Goal: Task Accomplishment & Management: Complete application form

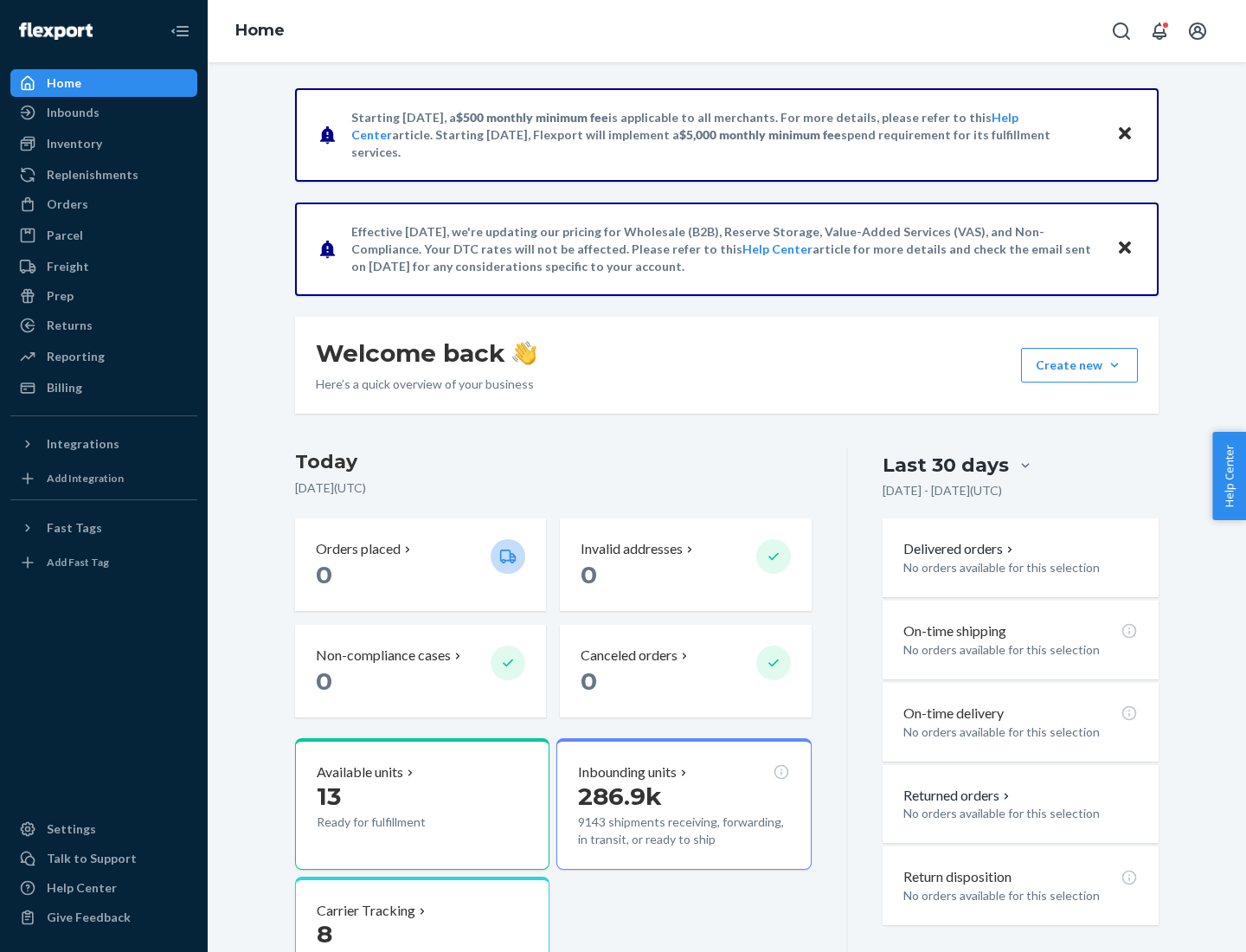
click at [1114, 365] on button "Create new Create new inbound Create new order Create new product" at bounding box center [1078, 366] width 117 height 35
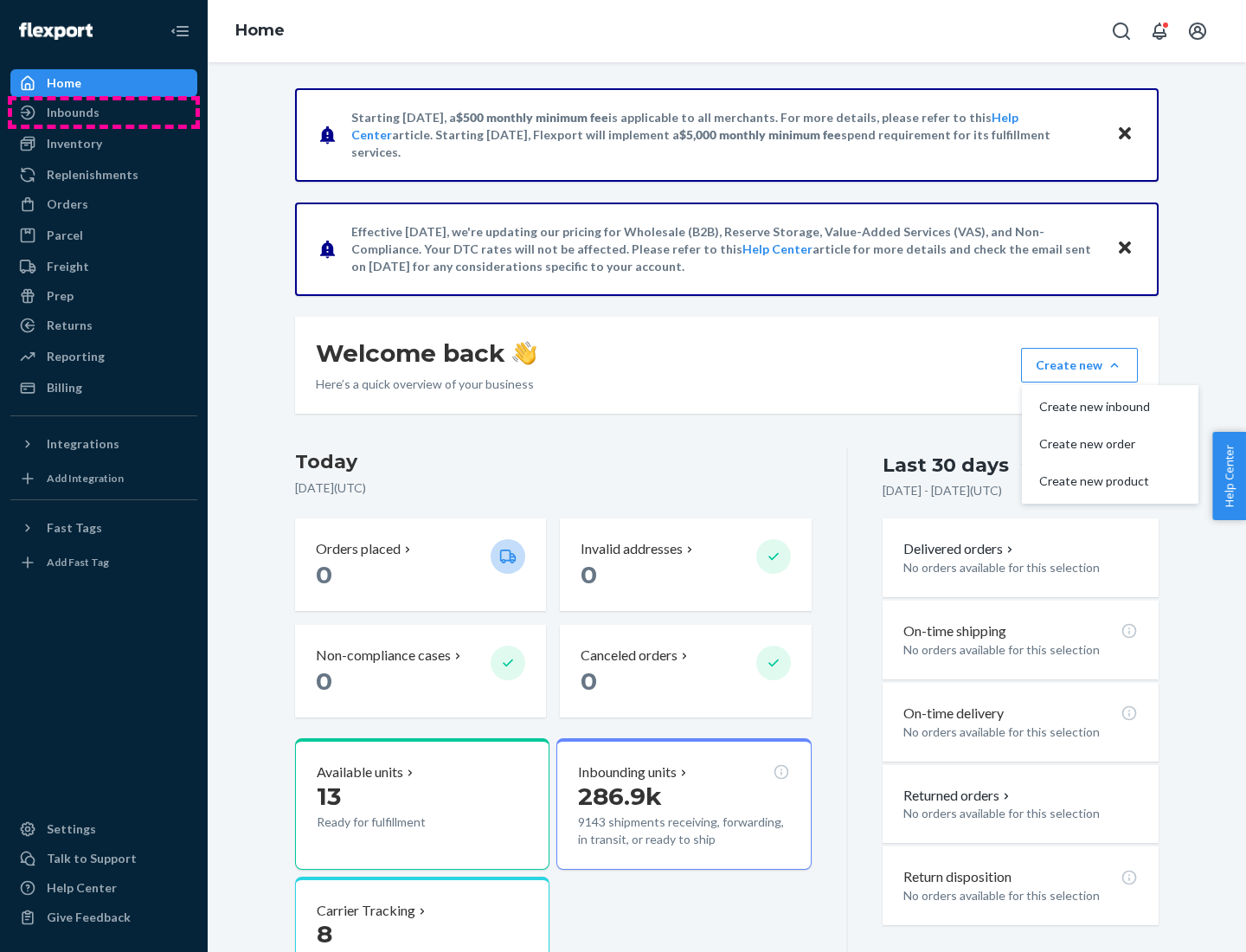
click at [104, 113] on div "Inbounds" at bounding box center [104, 112] width 183 height 24
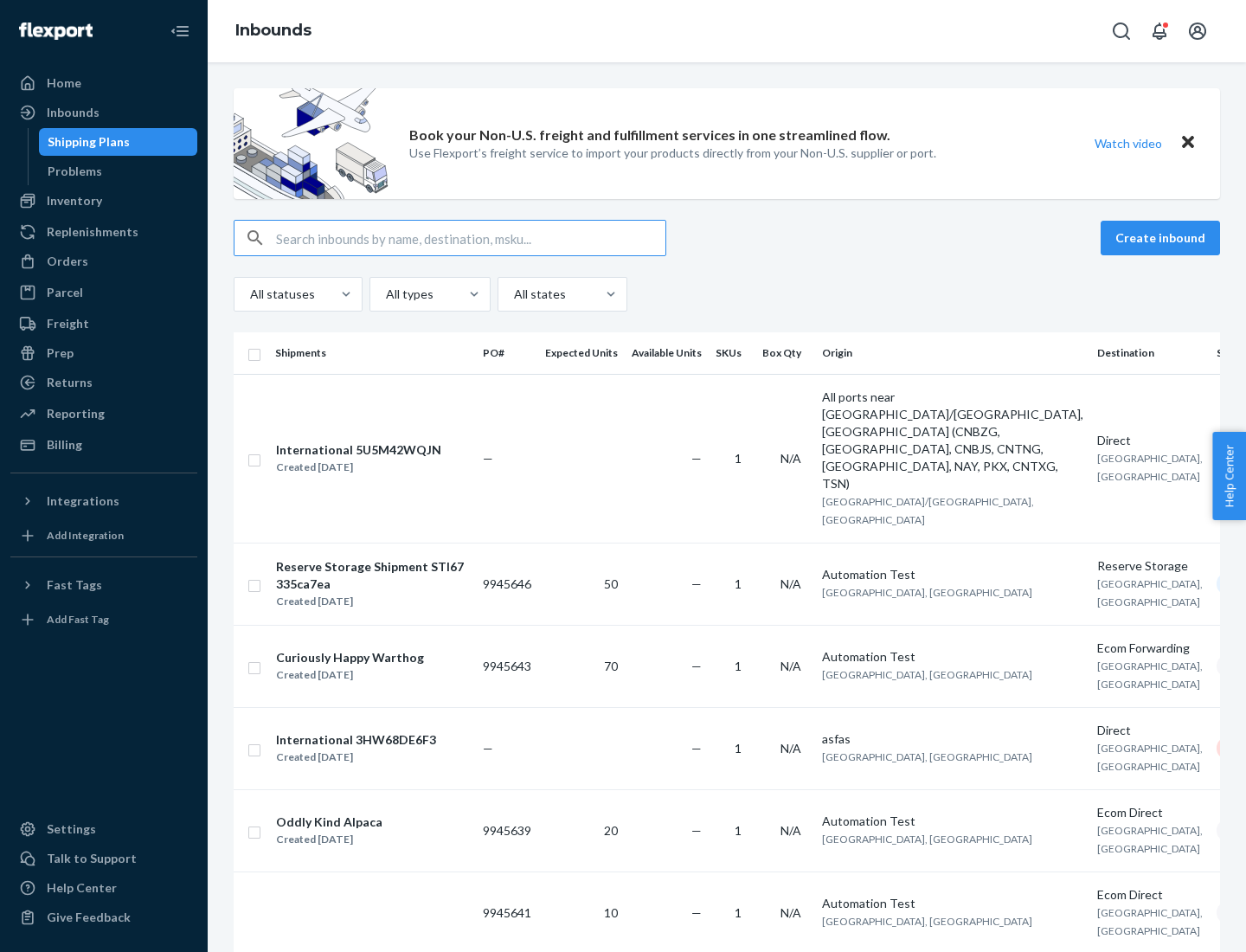
click at [1162, 238] on button "Create inbound" at bounding box center [1160, 238] width 120 height 35
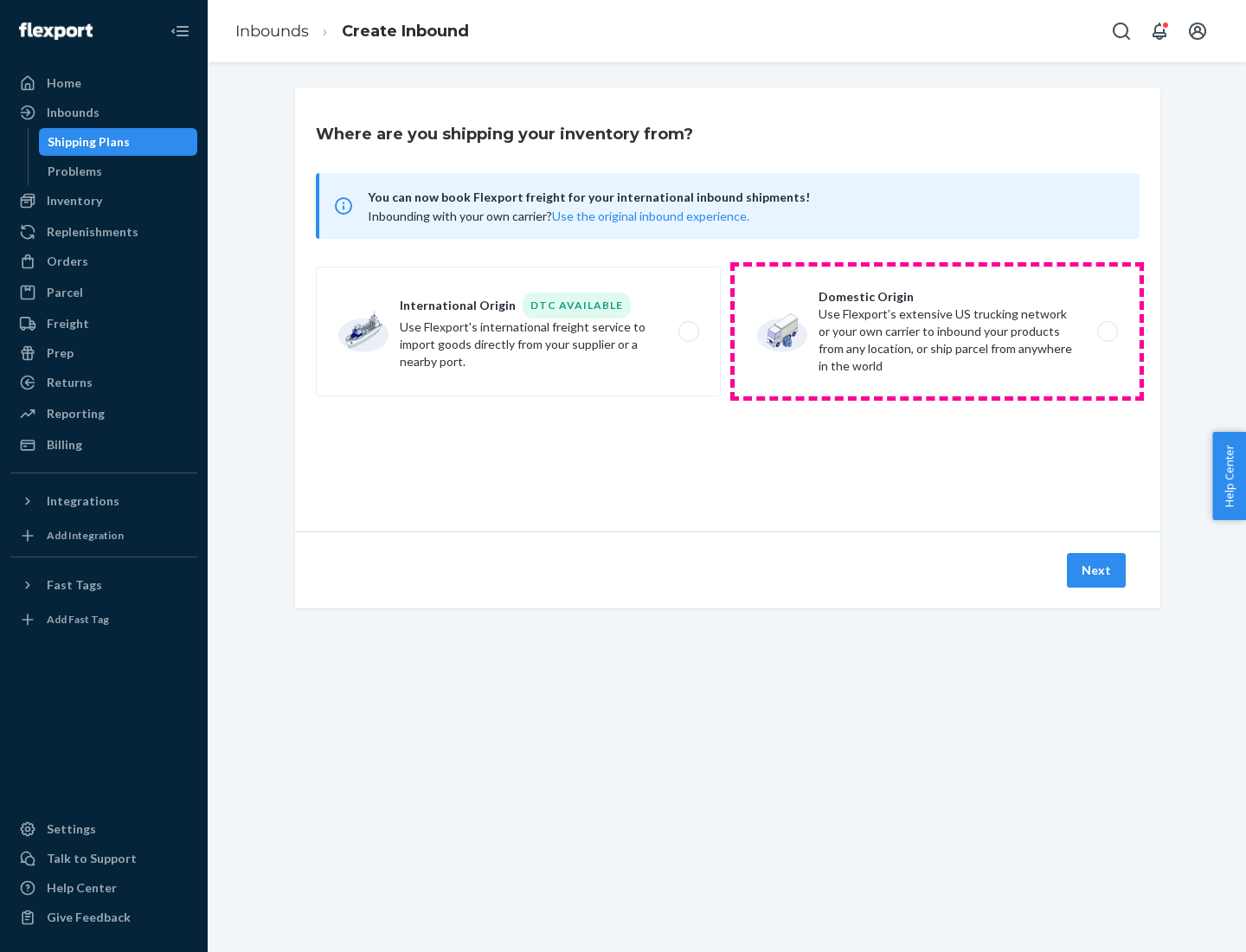
click at [936, 332] on label "Domestic Origin Use Flexport’s extensive US trucking network or your own carrie…" at bounding box center [936, 331] width 405 height 130
click at [1106, 332] on input "Domestic Origin Use Flexport’s extensive US trucking network or your own carrie…" at bounding box center [1112, 332] width 12 height 12
radio input "true"
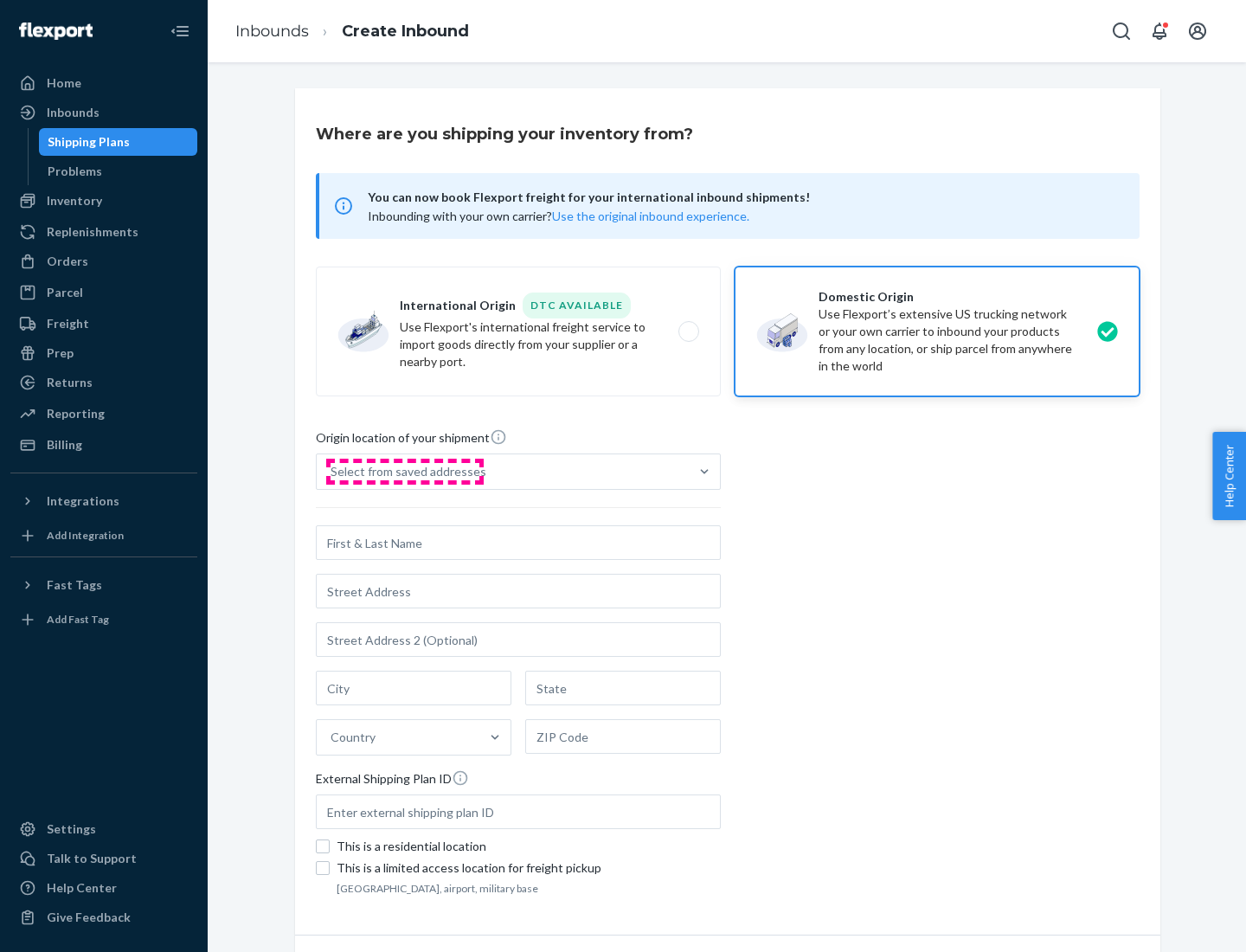
click at [404, 472] on div "Select from saved addresses" at bounding box center [408, 472] width 155 height 17
click at [332, 472] on input "Select from saved addresses" at bounding box center [332, 472] width 2 height 17
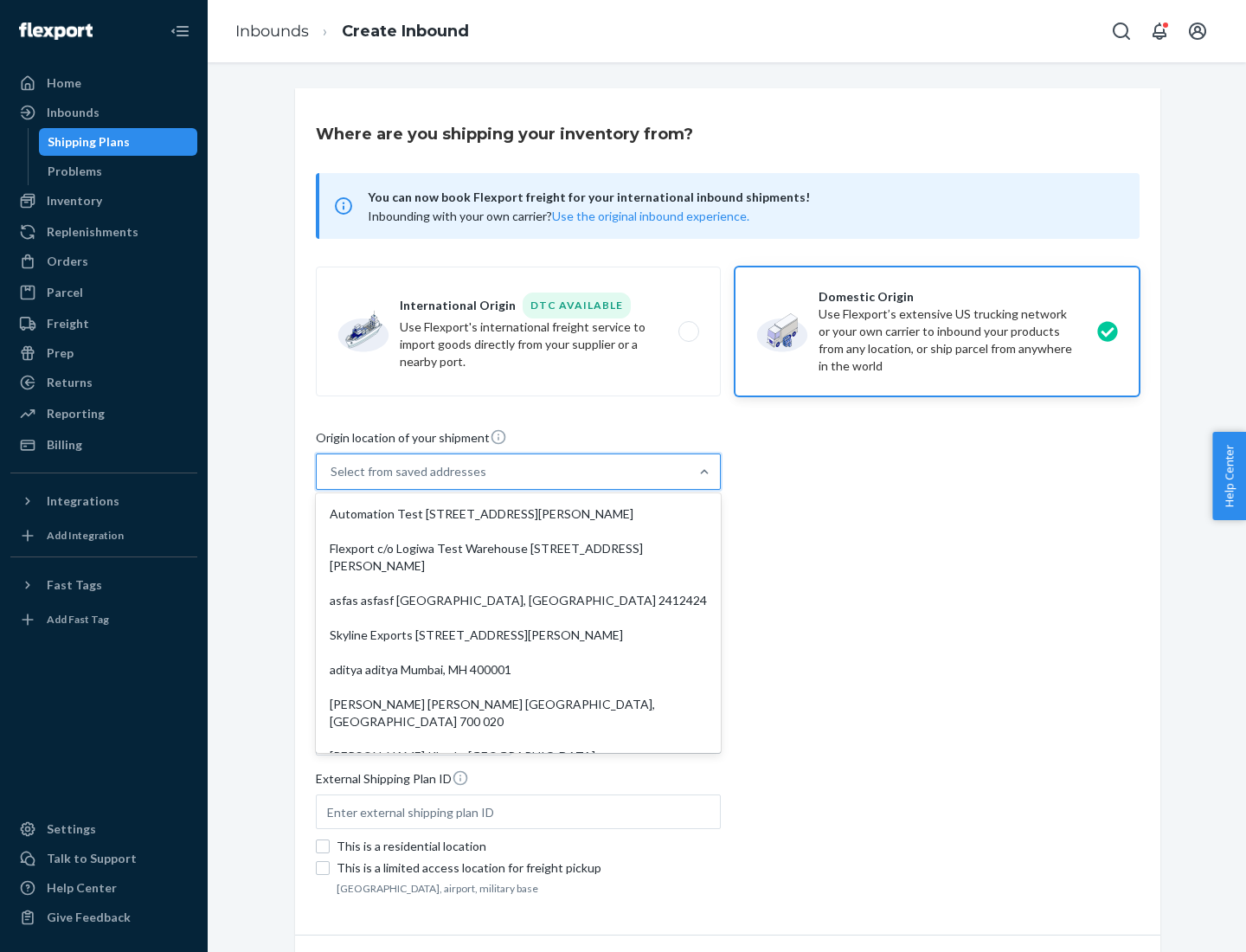
scroll to position [7, 0]
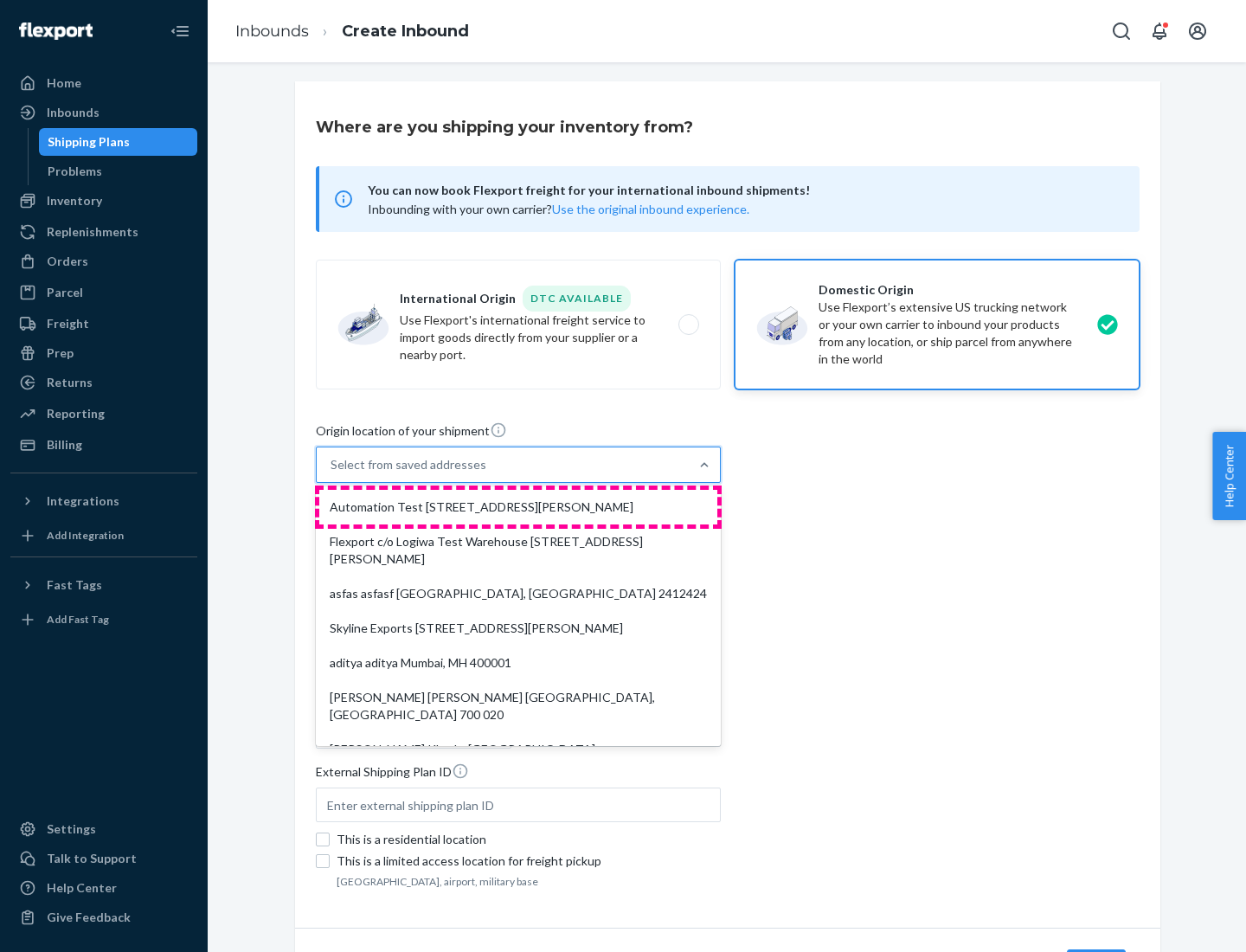
click at [518, 507] on div "Automation Test [STREET_ADDRESS][PERSON_NAME]" at bounding box center [518, 507] width 398 height 35
click at [332, 474] on input "option Automation Test [STREET_ADDRESS][PERSON_NAME]. 9 results available. Use …" at bounding box center [332, 465] width 2 height 17
type input "Automation Test"
type input "[STREET_ADDRESS][PERSON_NAME]"
type input "9th Floor"
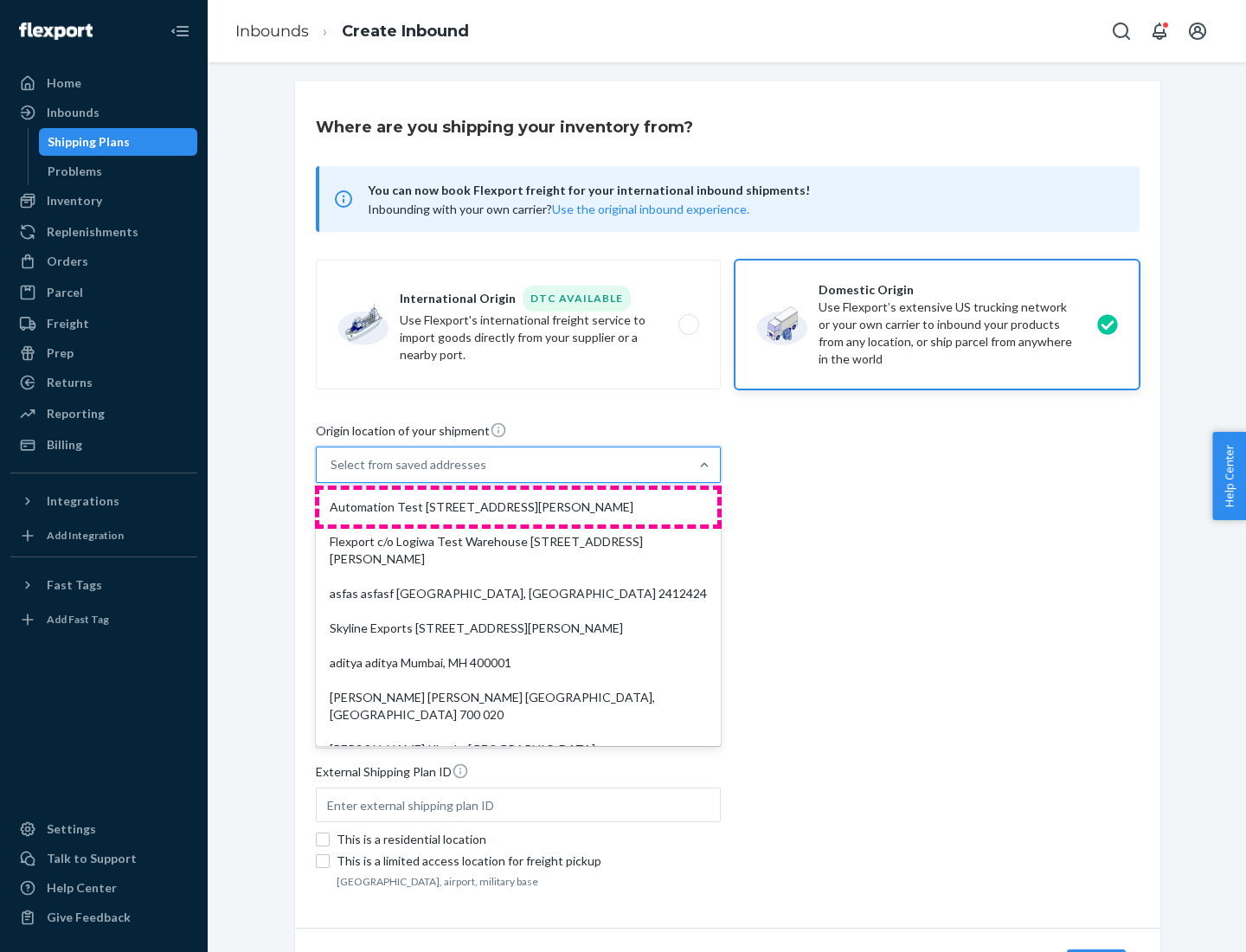
type input "[GEOGRAPHIC_DATA]"
type input "CA"
type input "94104"
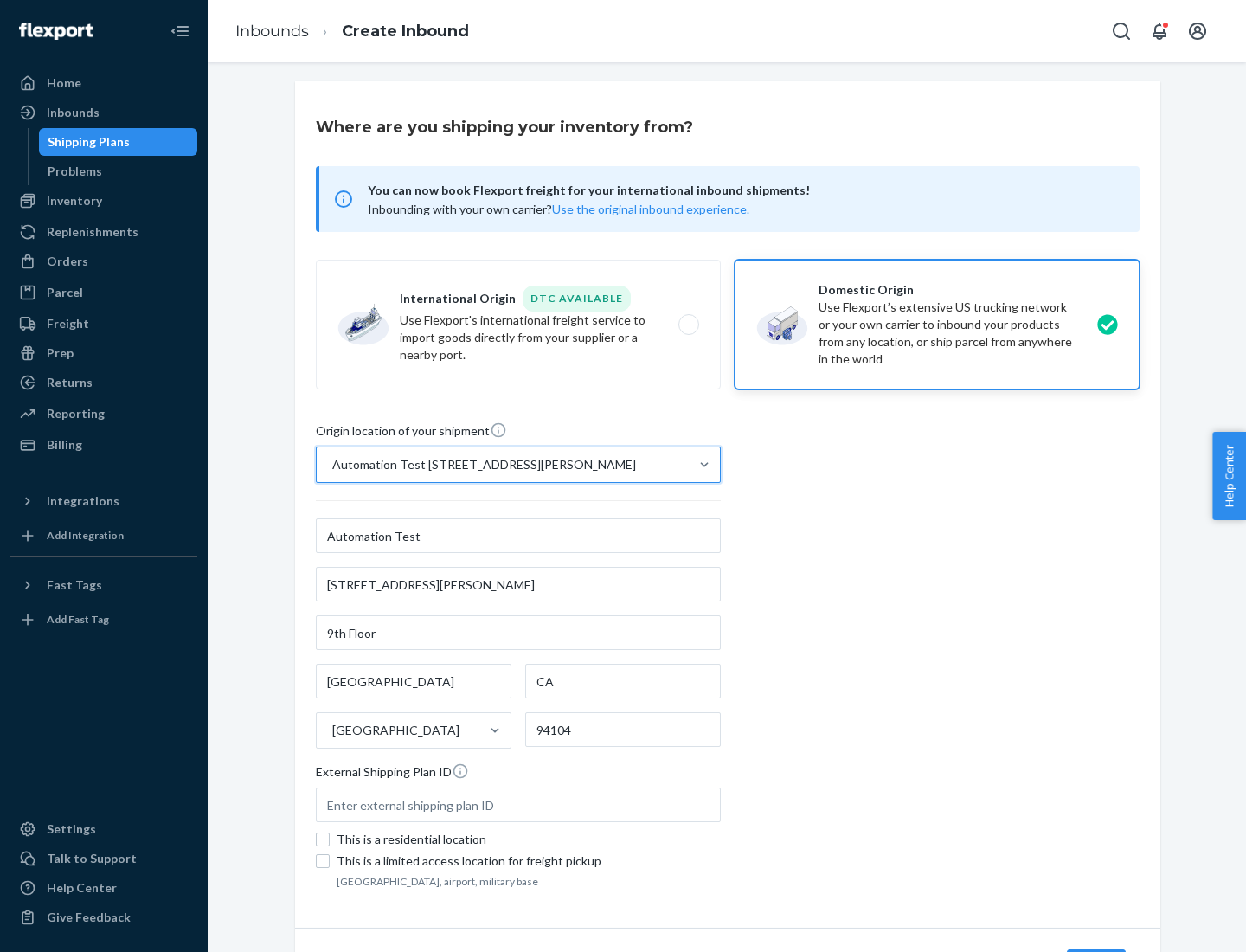
scroll to position [101, 0]
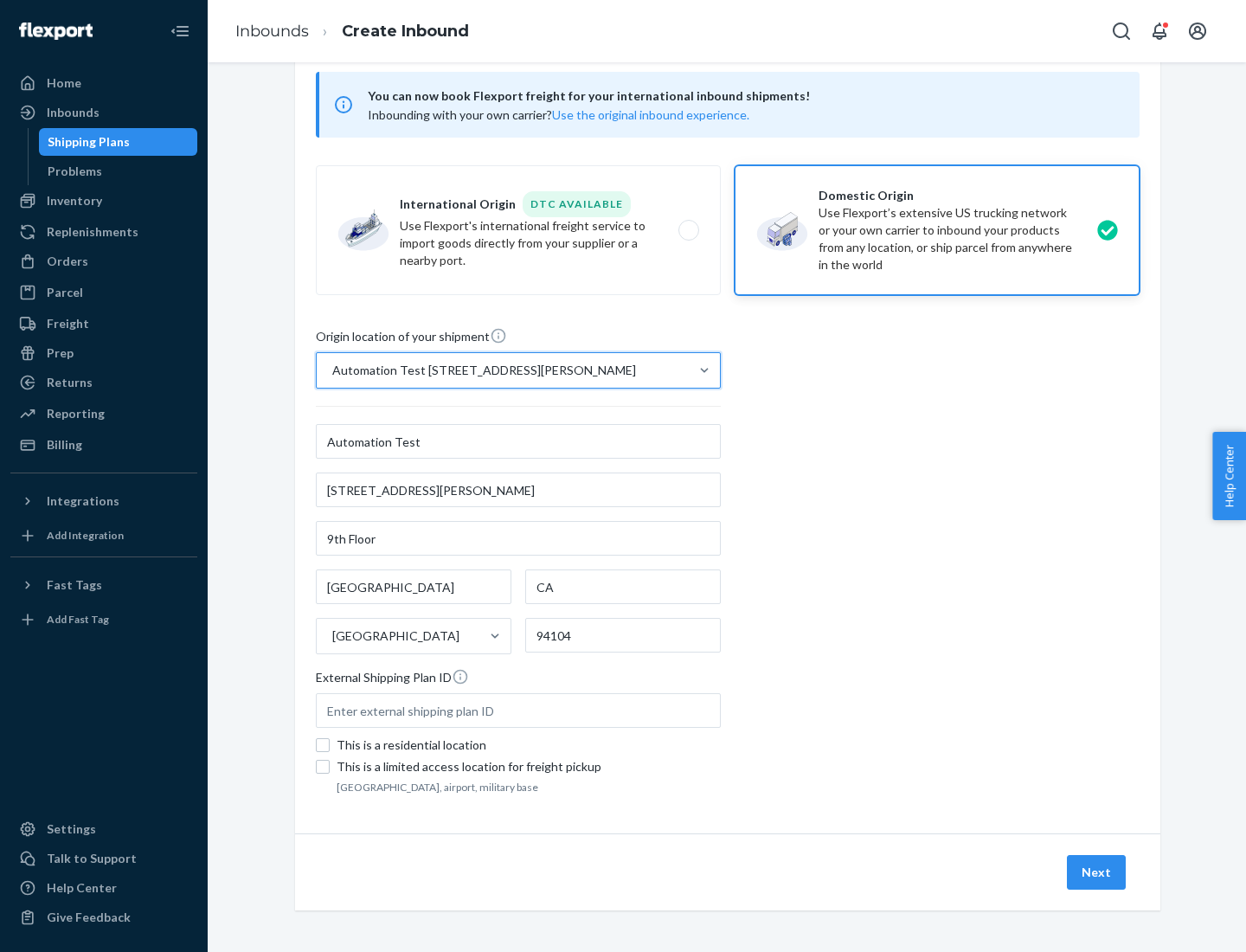
click at [1097, 872] on button "Next" at bounding box center [1096, 872] width 59 height 35
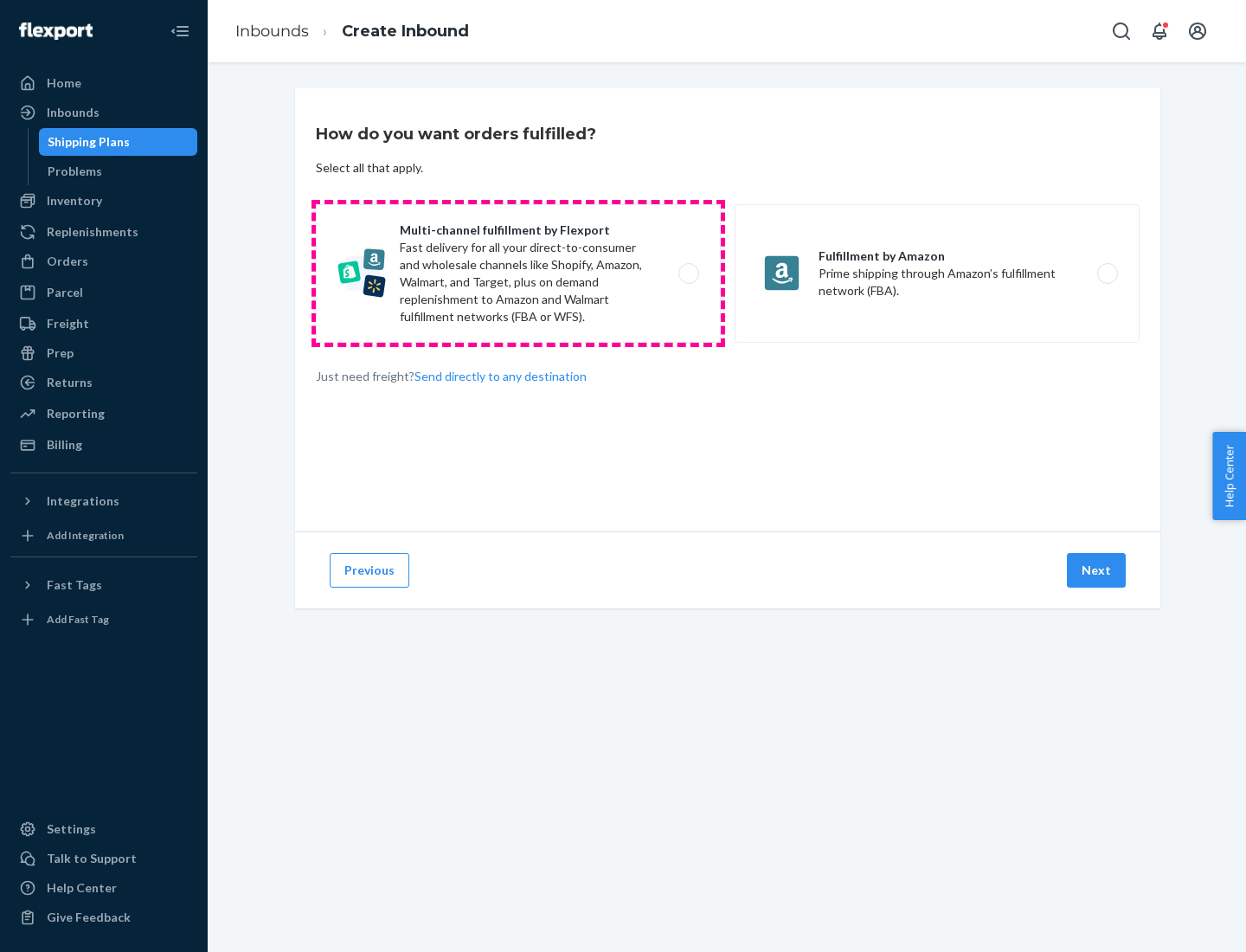
click at [518, 273] on label "Multi-channel fulfillment by Flexport Fast delivery for all your direct-to-cons…" at bounding box center [518, 274] width 405 height 139
click at [688, 273] on input "Multi-channel fulfillment by Flexport Fast delivery for all your direct-to-cons…" at bounding box center [693, 274] width 12 height 12
radio input "true"
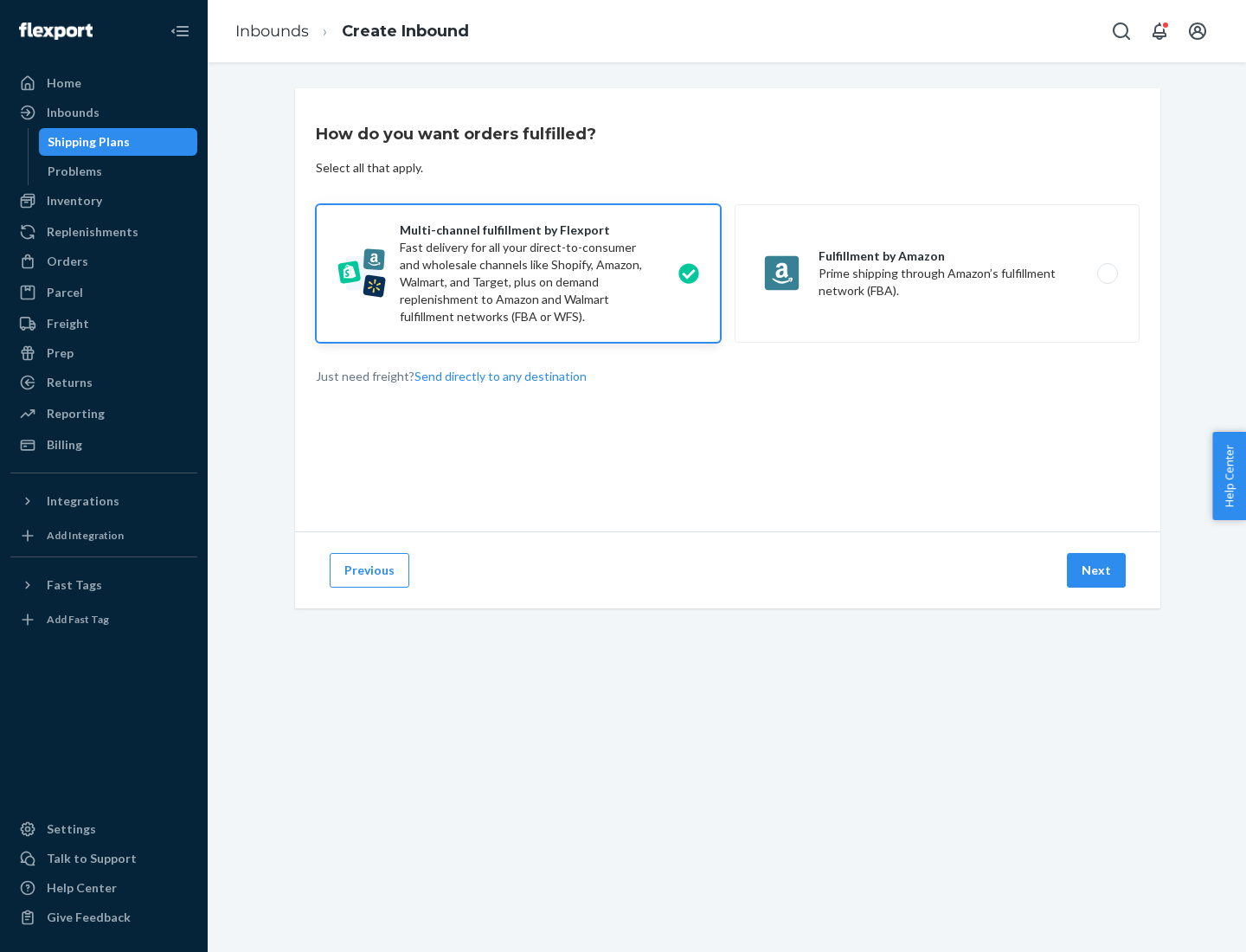
click at [1097, 570] on button "Next" at bounding box center [1096, 570] width 59 height 35
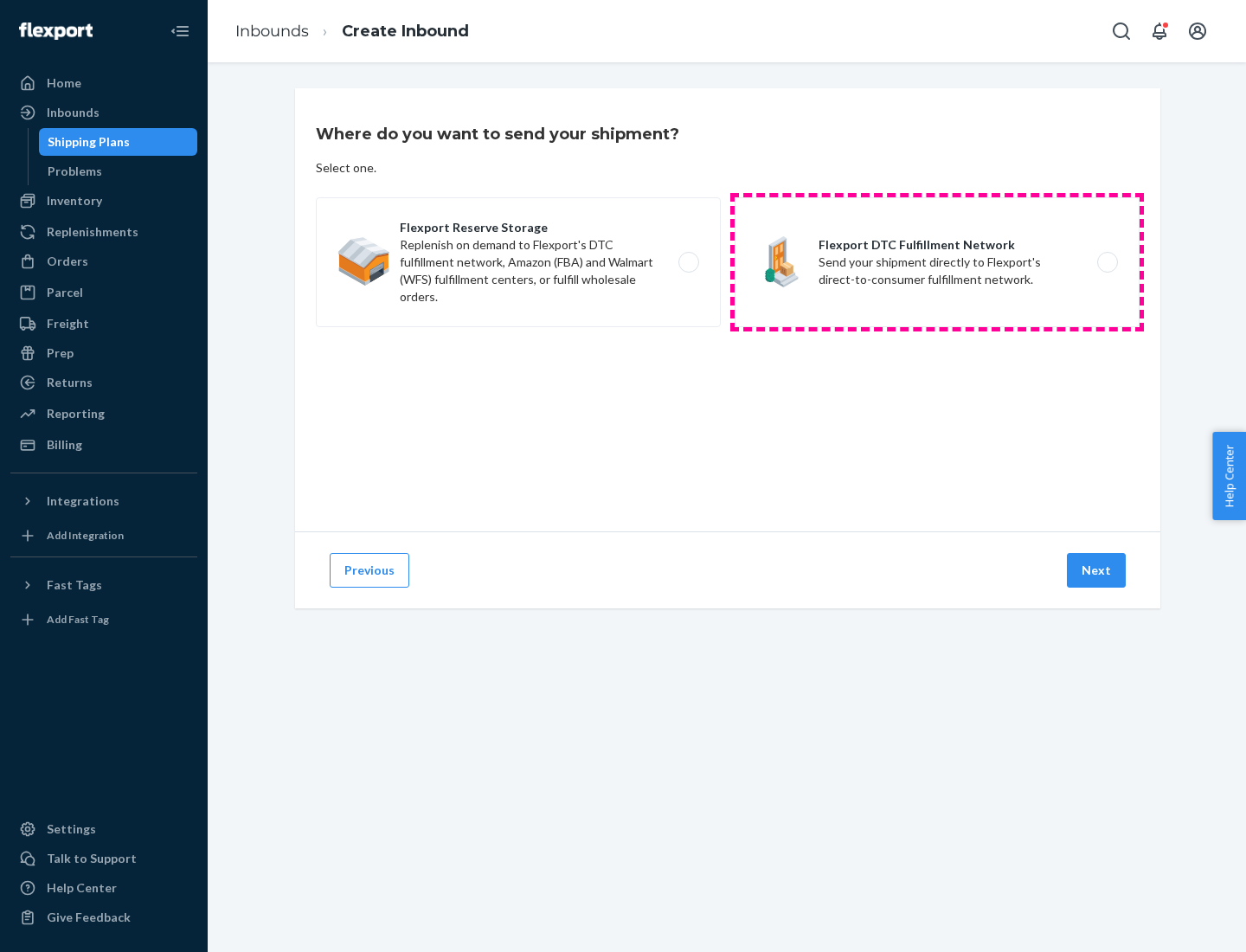
click at [936, 262] on label "Flexport DTC Fulfillment Network Send your shipment directly to Flexport's dire…" at bounding box center [936, 261] width 405 height 130
click at [1106, 262] on input "Flexport DTC Fulfillment Network Send your shipment directly to Flexport's dire…" at bounding box center [1112, 262] width 12 height 12
radio input "true"
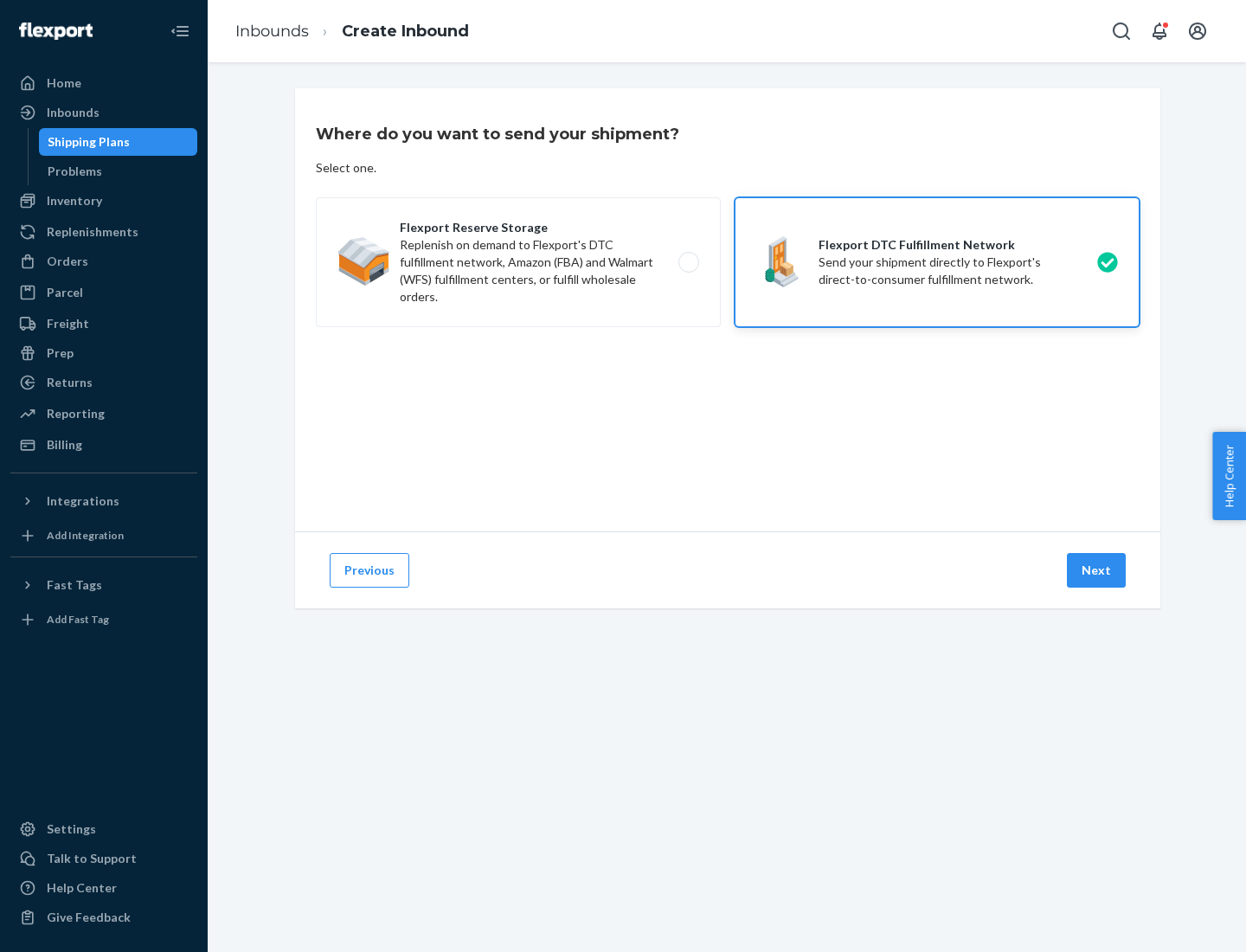
click at [1097, 570] on button "Next" at bounding box center [1096, 570] width 59 height 35
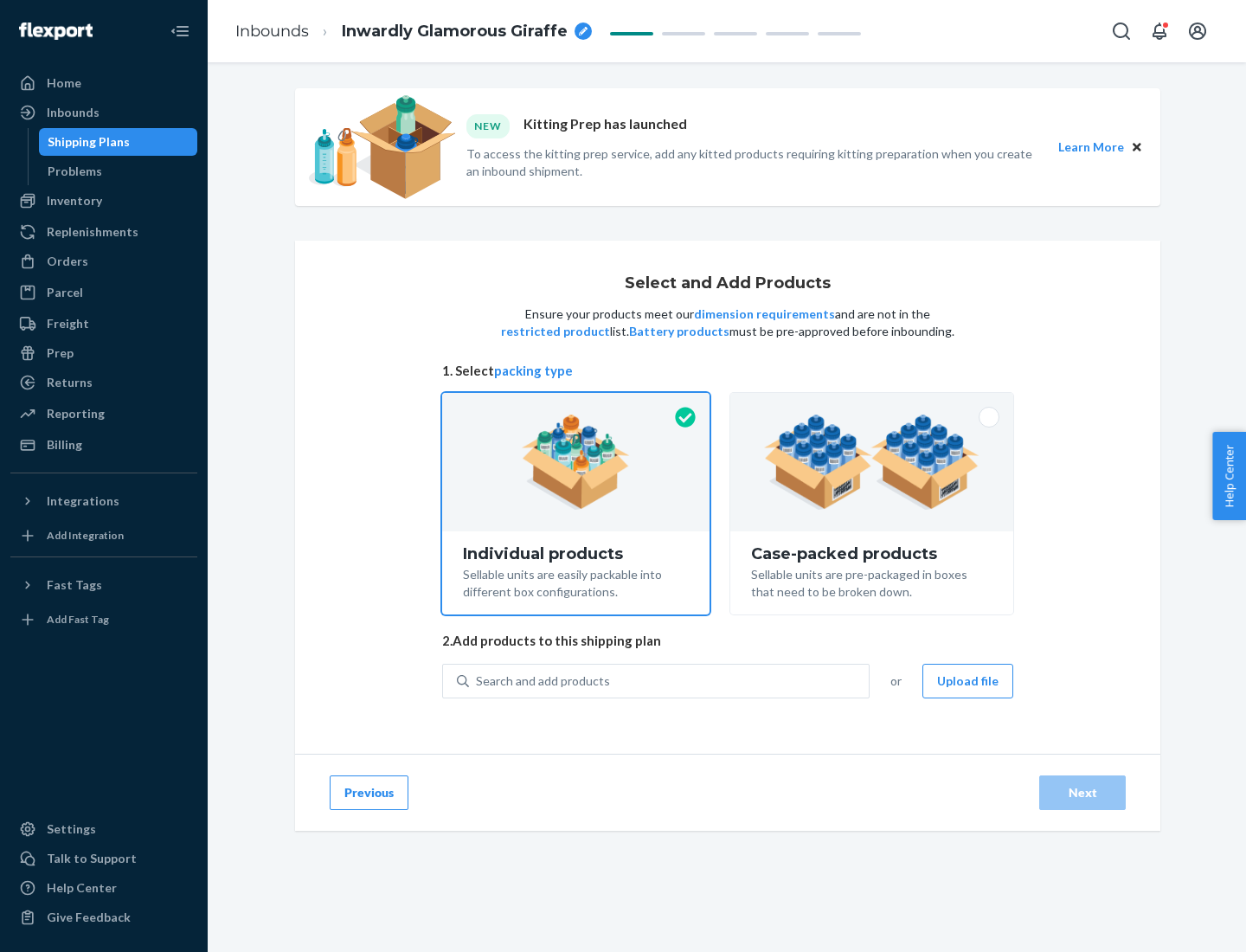
click at [872, 462] on img at bounding box center [871, 462] width 215 height 95
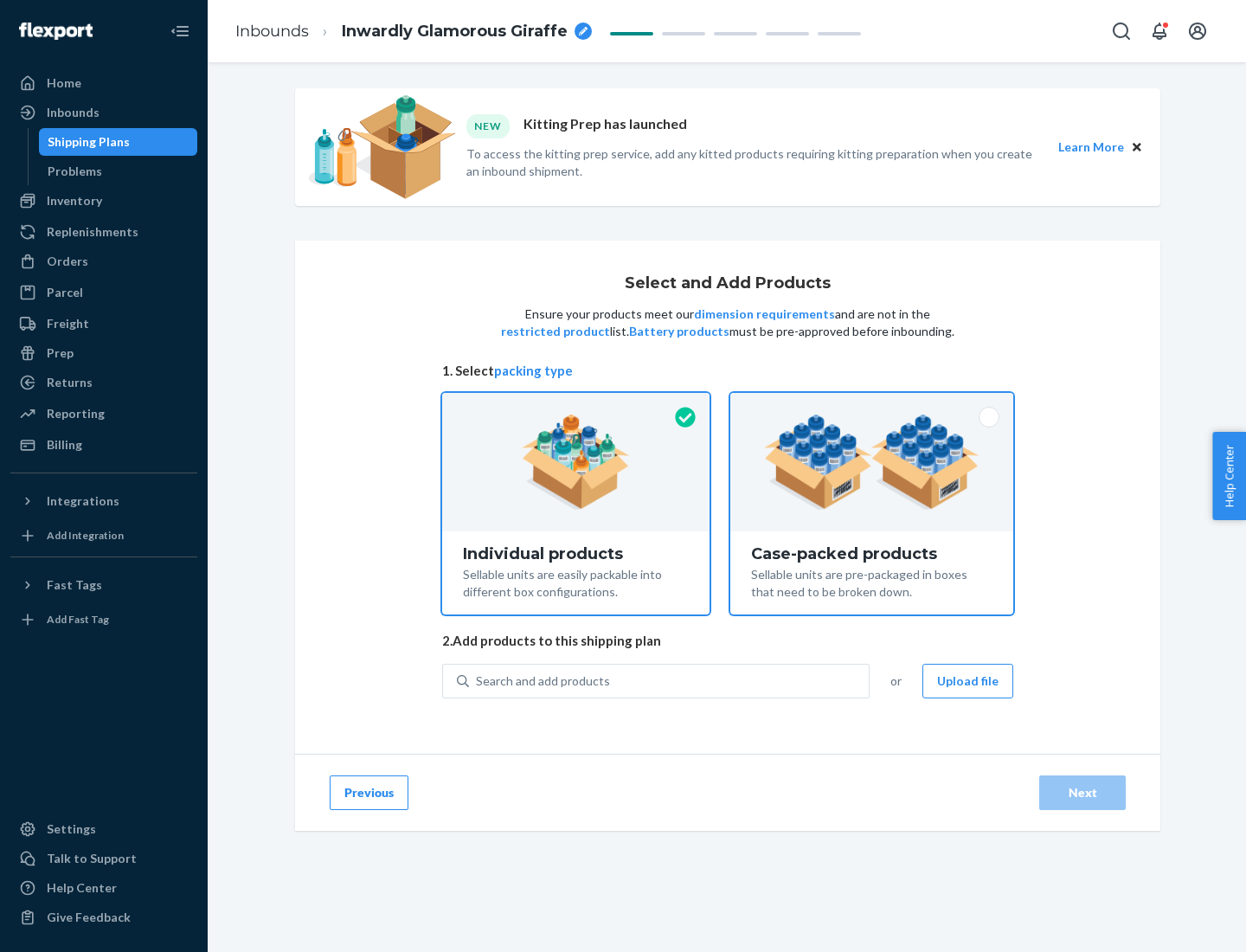
click at [872, 404] on input "Case-packed products Sellable units are pre-packaged in boxes that need to be b…" at bounding box center [872, 398] width 12 height 12
radio input "true"
radio input "false"
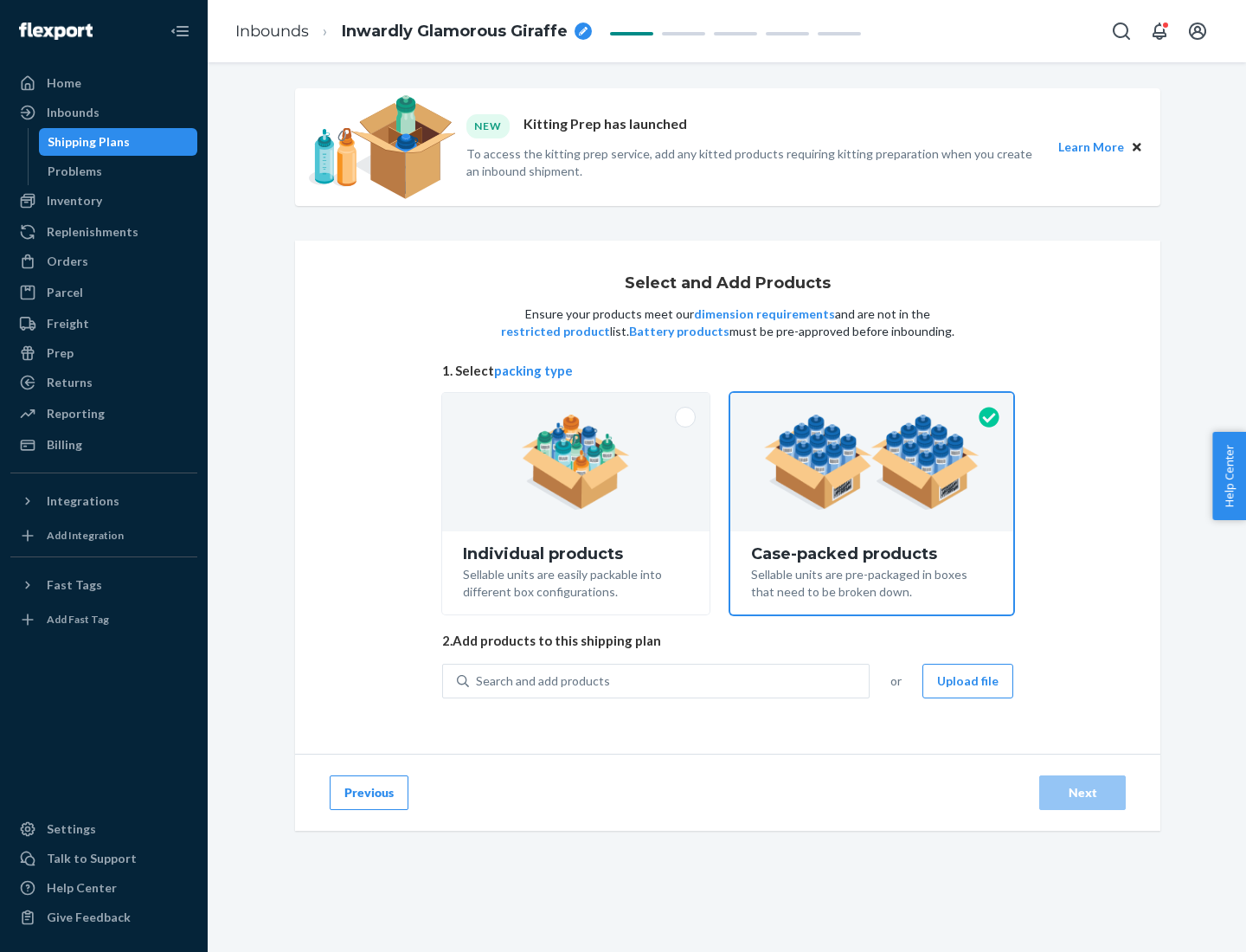
click at [669, 680] on div "Search and add products" at bounding box center [668, 681] width 399 height 31
click at [477, 680] on input "Search and add products" at bounding box center [476, 681] width 2 height 17
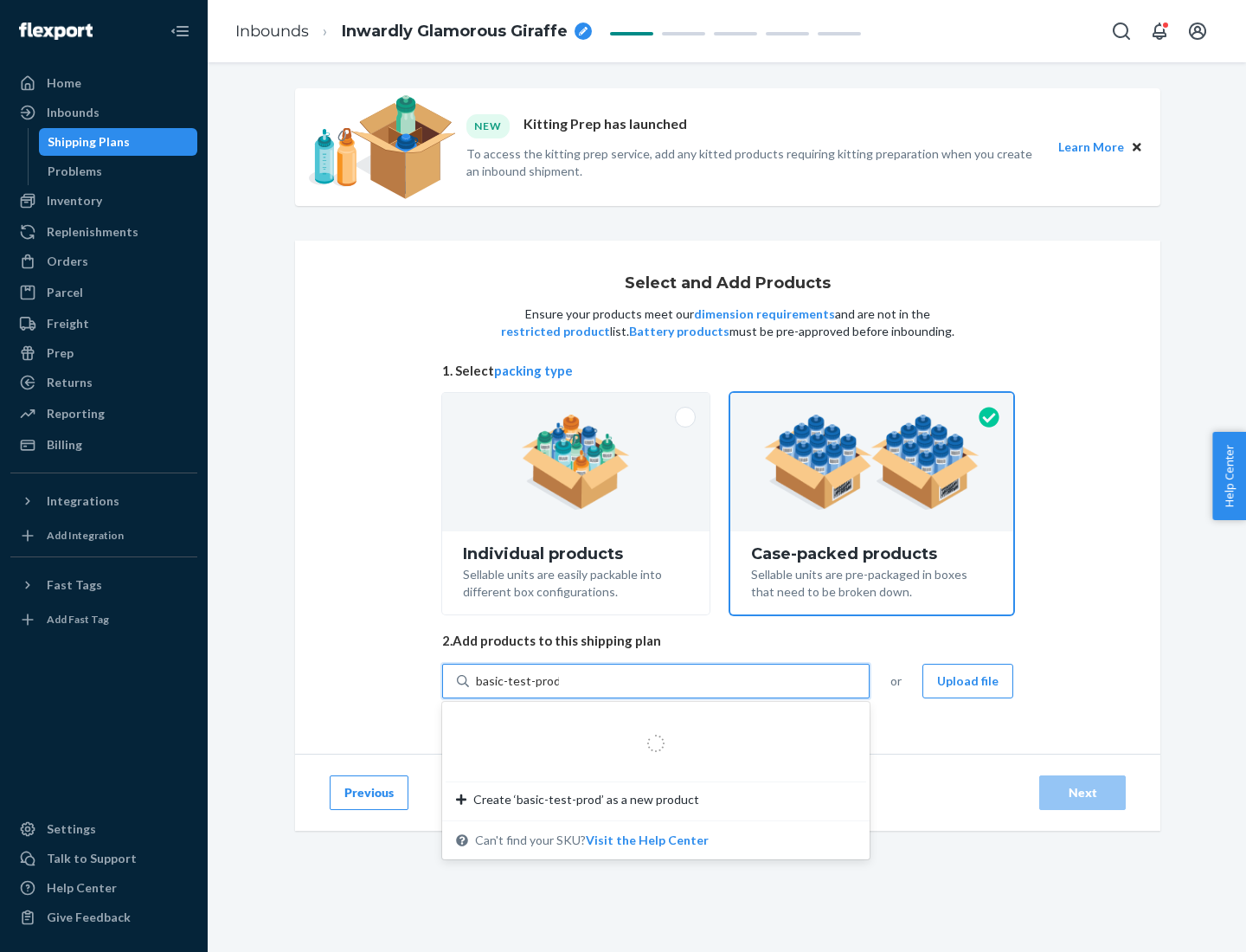
type input "basic-test-product-1"
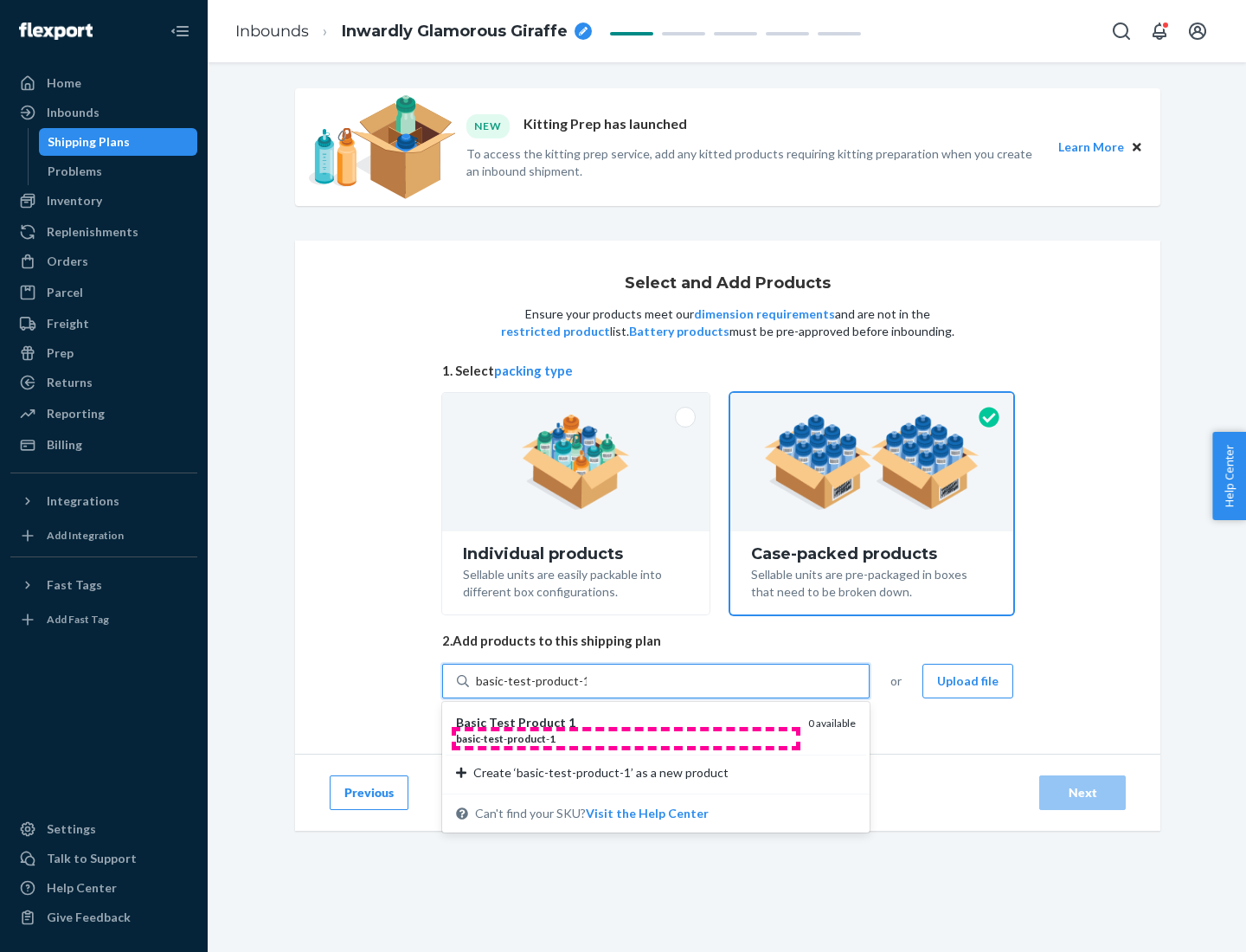
click at [625, 738] on div "basic - test - product - 1" at bounding box center [625, 738] width 339 height 14
click at [586, 690] on input "basic-test-product-1" at bounding box center [530, 681] width 111 height 17
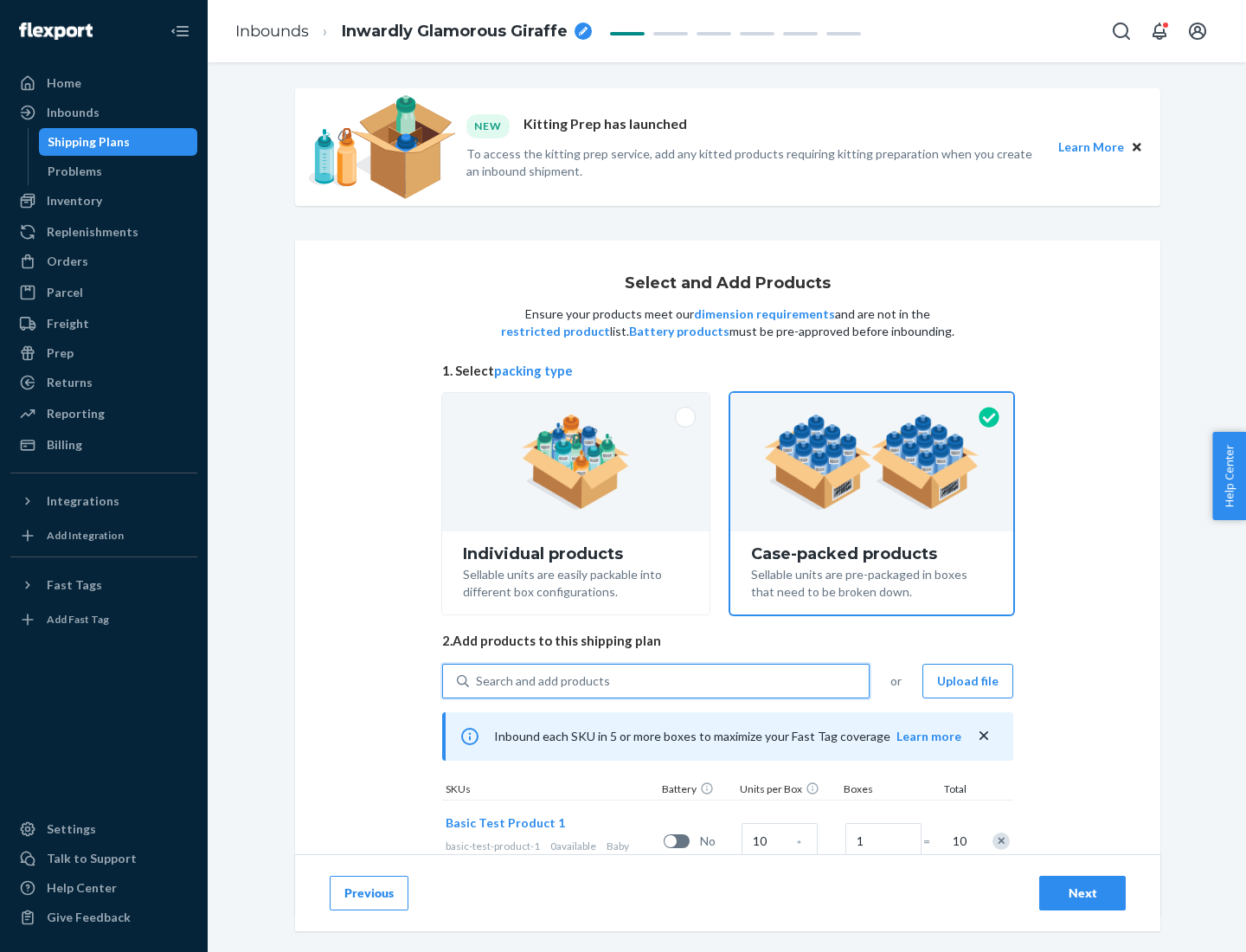
scroll to position [63, 0]
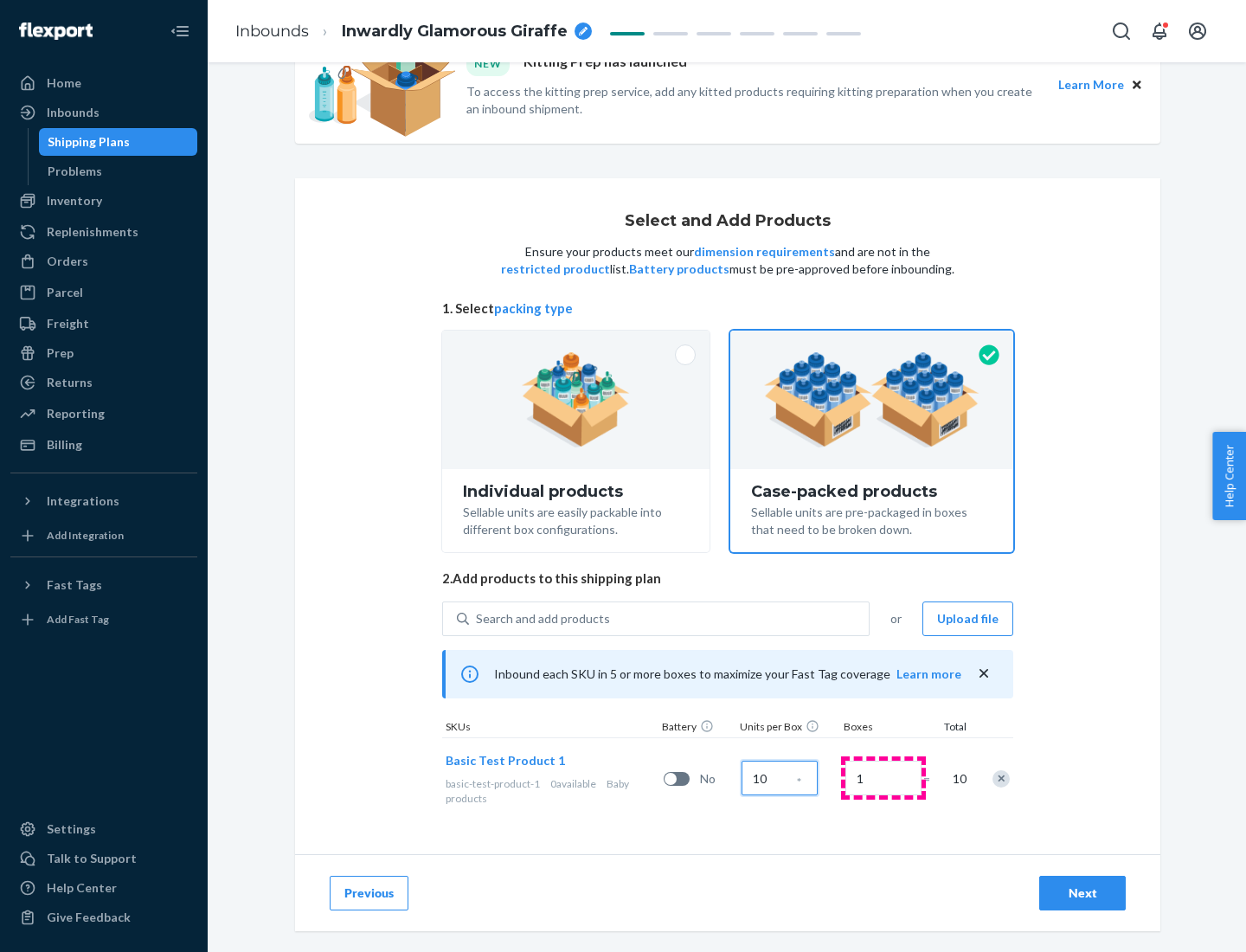
type input "10"
type input "7"
click at [1082, 893] on div "Next" at bounding box center [1081, 893] width 57 height 17
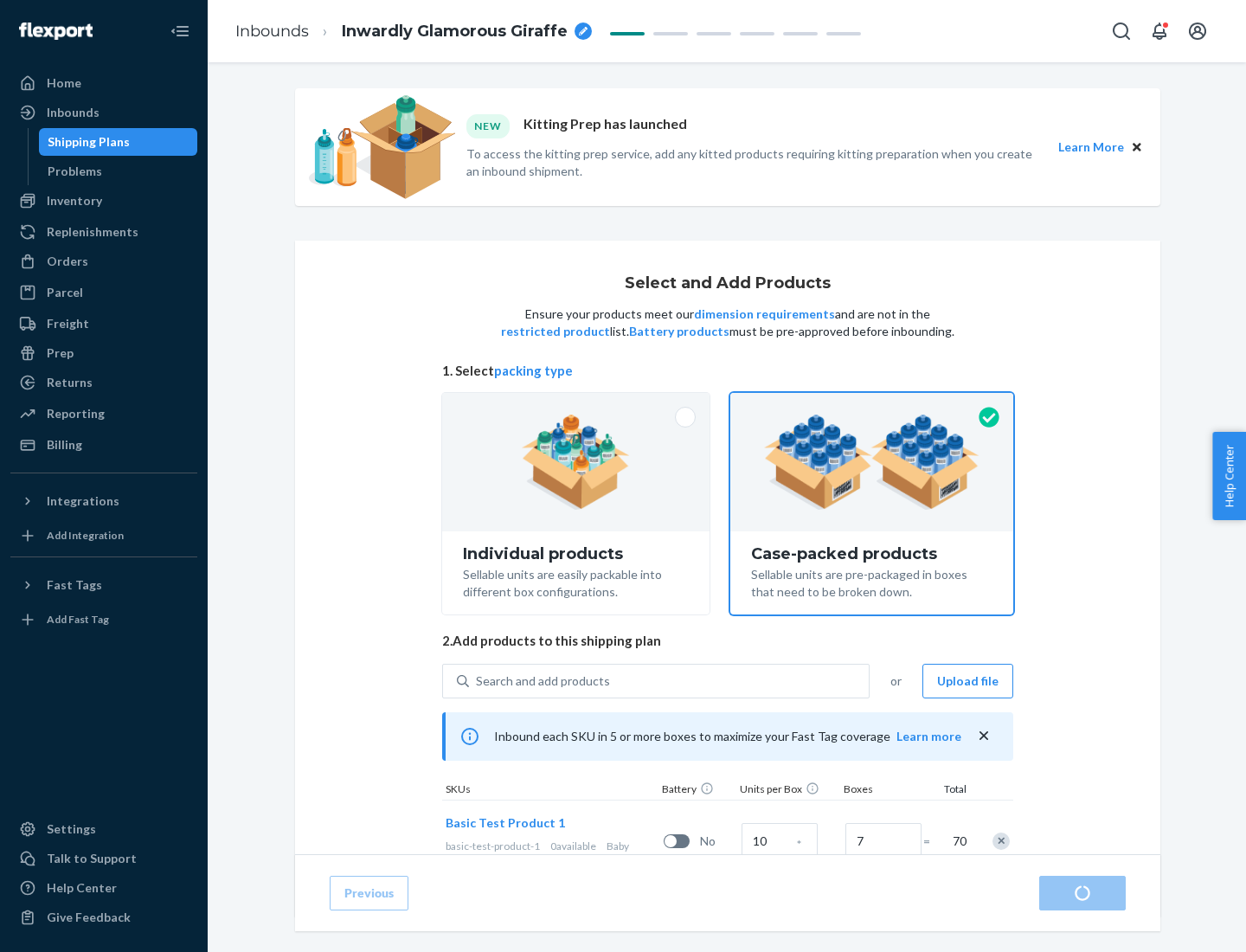
radio input "true"
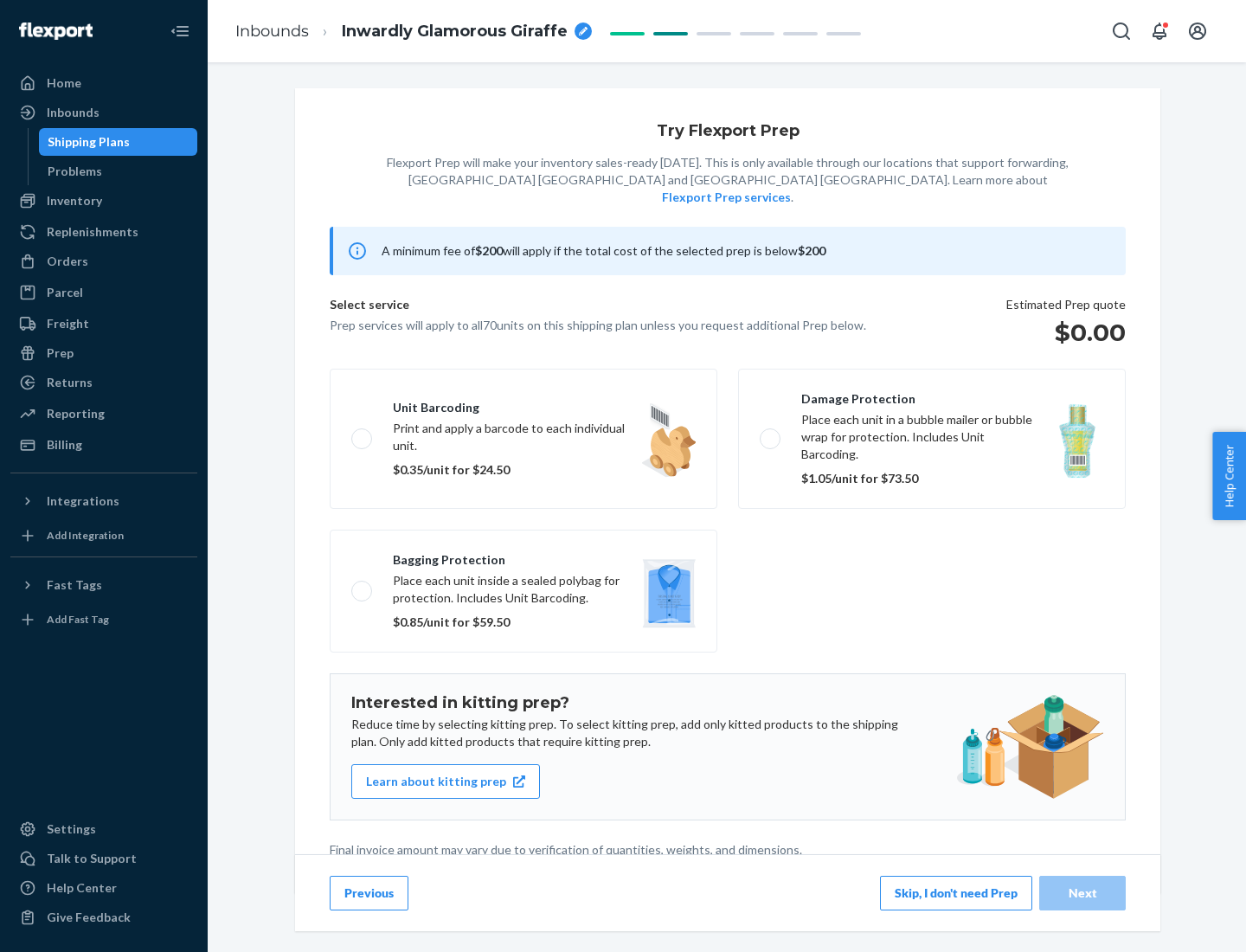
scroll to position [4, 0]
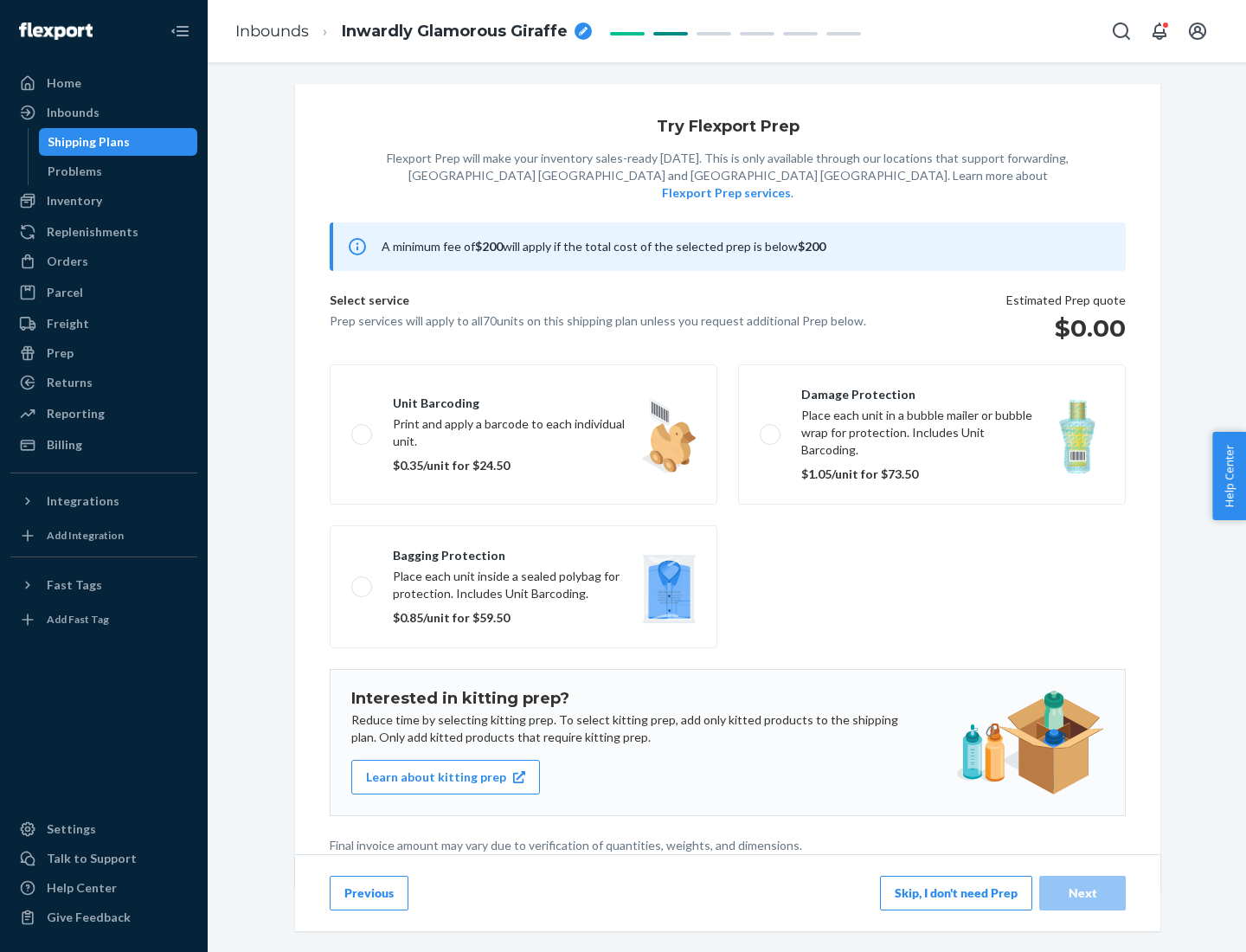
click at [524, 551] on label "Bagging protection Place each unit inside a sealed polybag for protection. Incl…" at bounding box center [524, 585] width 388 height 122
click at [363, 581] on input "Bagging protection Place each unit inside a sealed polybag for protection. Incl…" at bounding box center [357, 586] width 12 height 12
checkbox input "true"
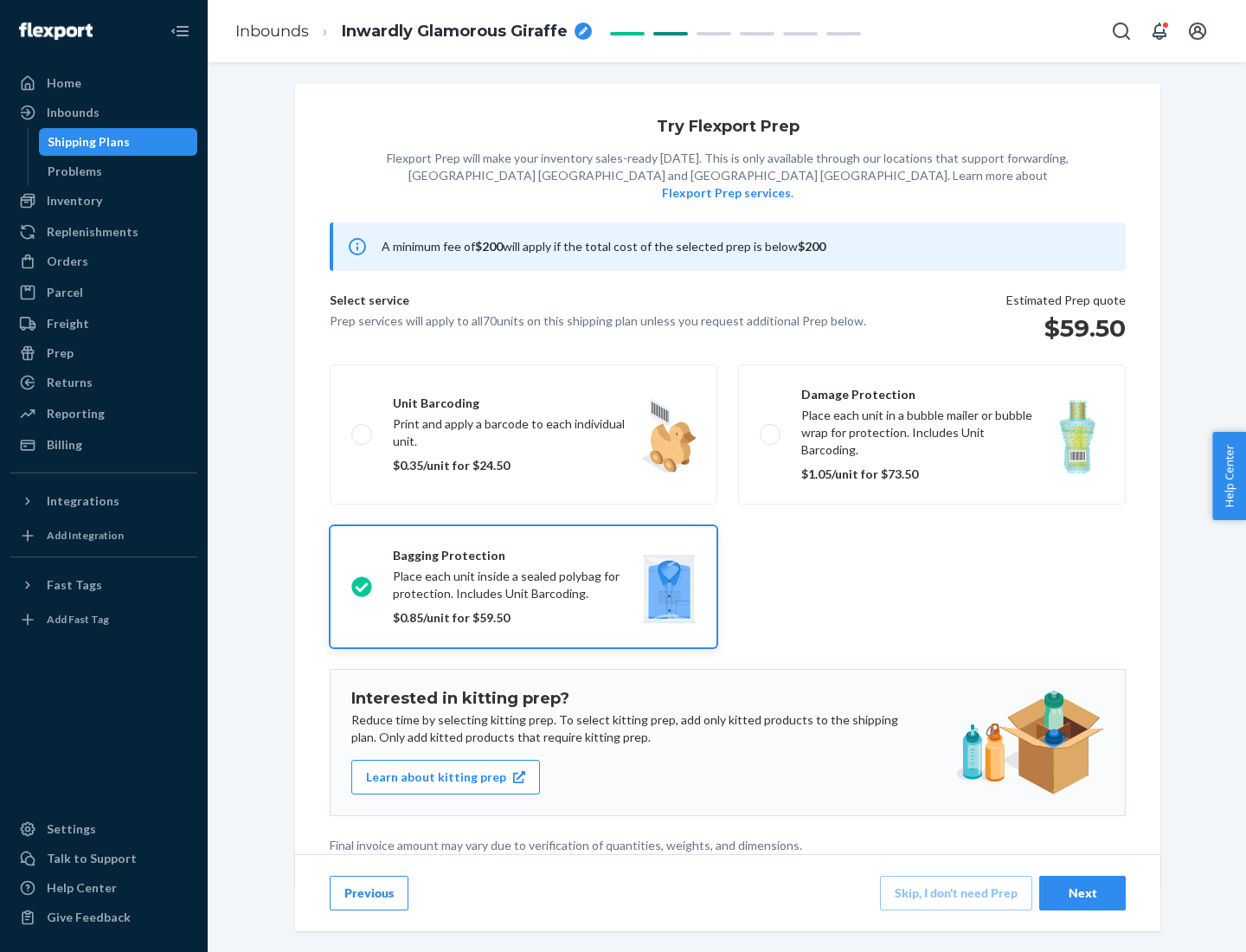
click at [1082, 892] on div "Next" at bounding box center [1081, 893] width 57 height 17
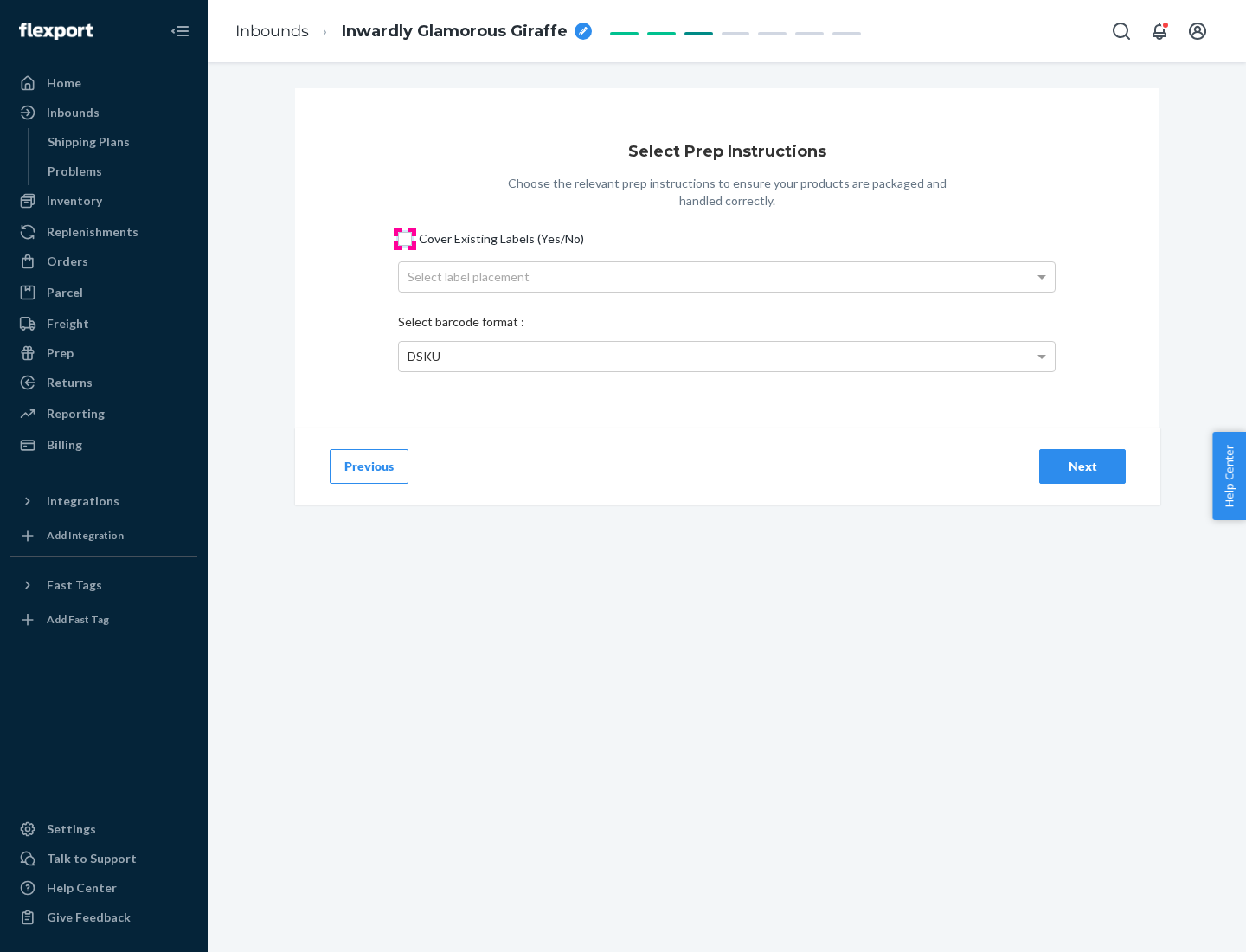
click at [405, 238] on input "Cover Existing Labels (Yes/No)" at bounding box center [405, 238] width 14 height 14
checkbox input "true"
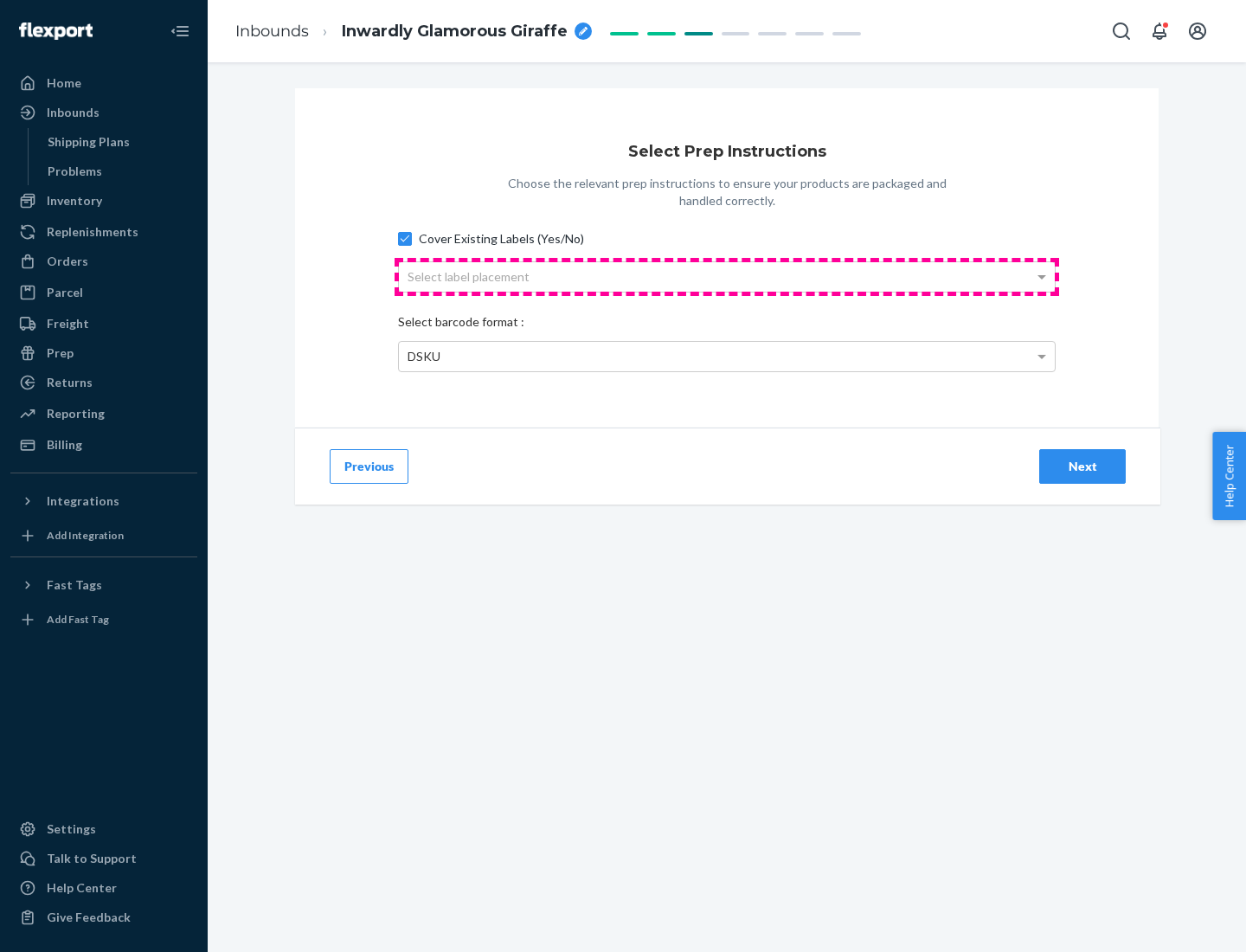
click at [726, 276] on div "Select label placement" at bounding box center [726, 277] width 656 height 29
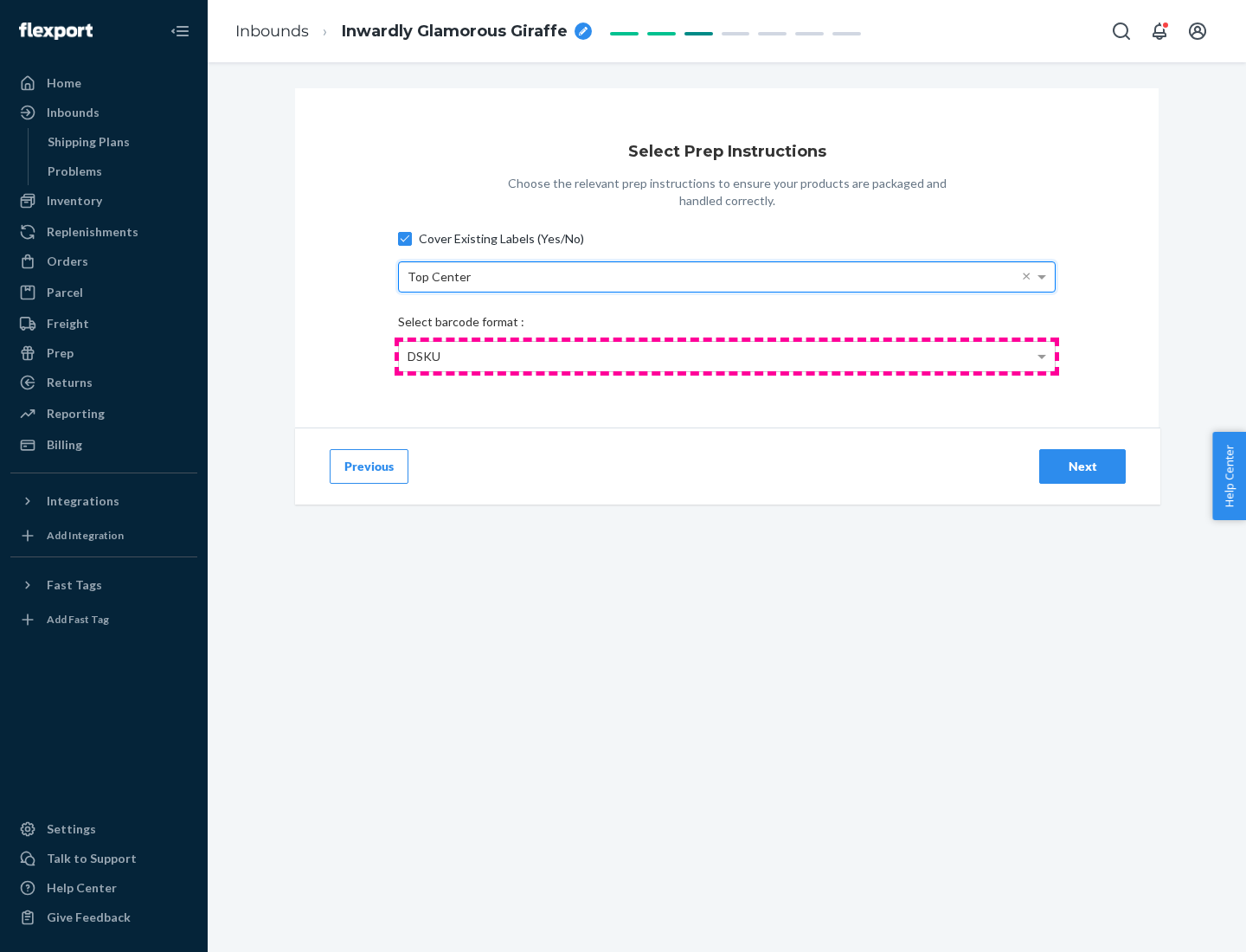
click at [726, 356] on div "DSKU" at bounding box center [726, 356] width 656 height 29
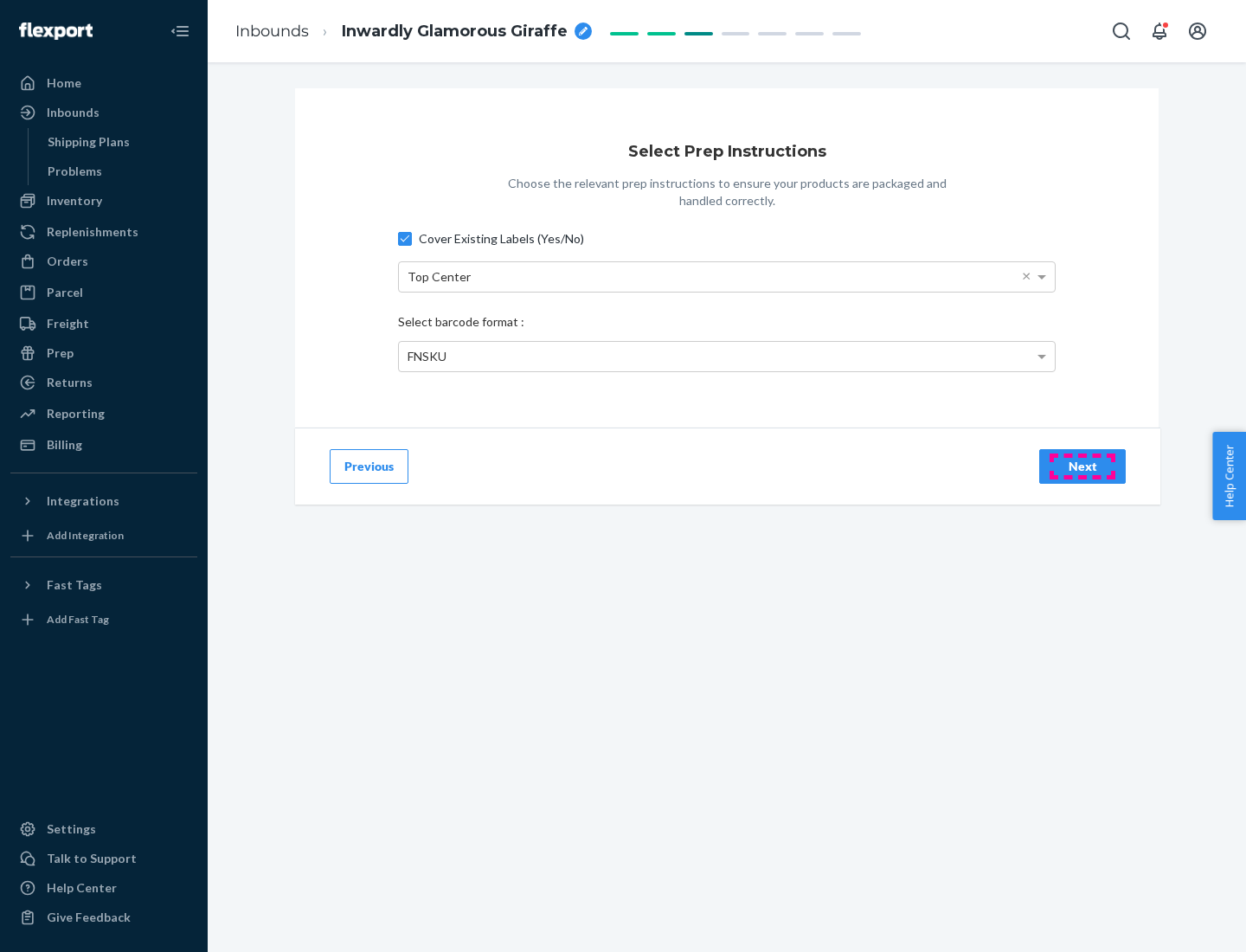
click at [1082, 466] on div "Next" at bounding box center [1081, 466] width 57 height 17
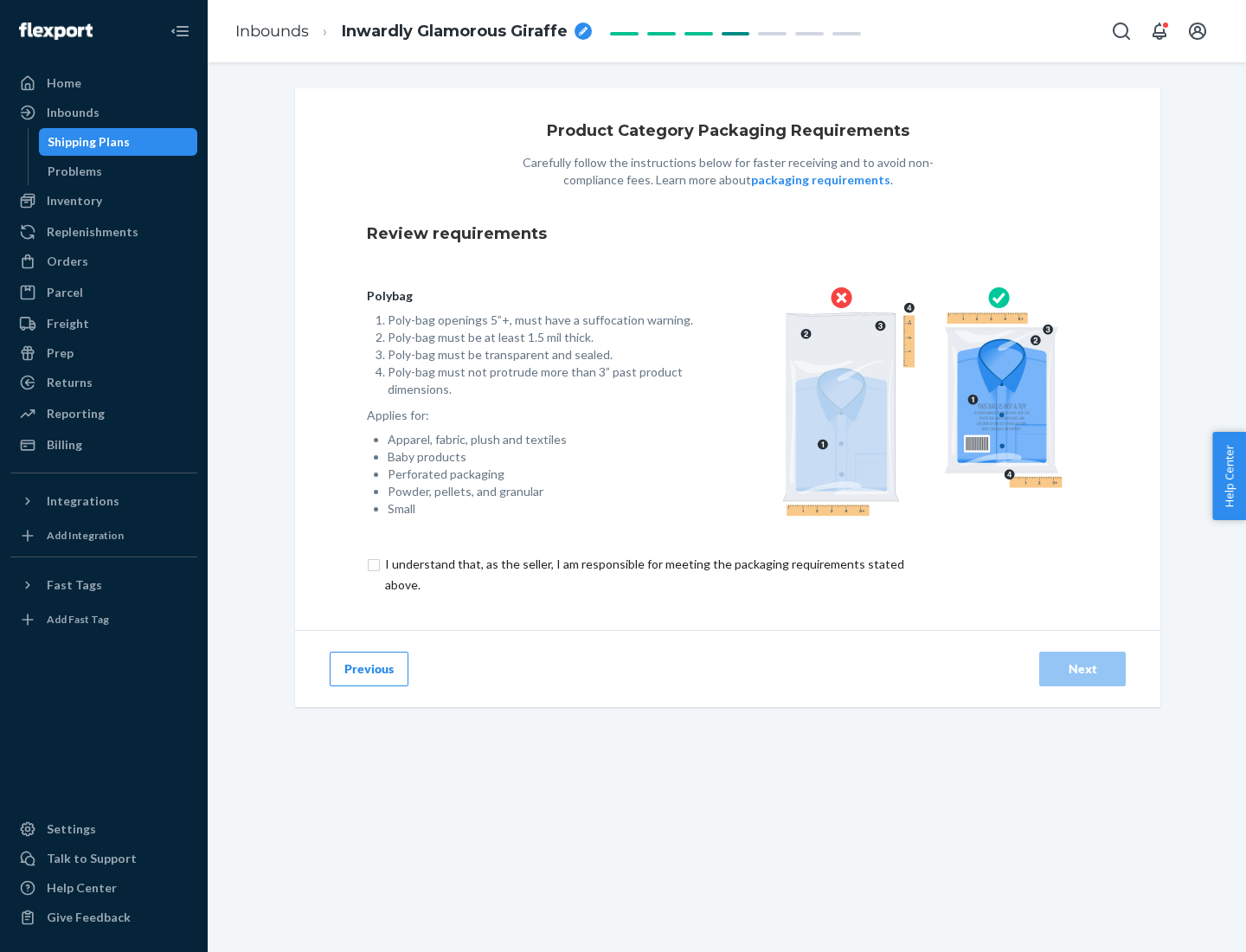
click at [642, 574] on input "checkbox" at bounding box center [654, 574] width 575 height 41
checkbox input "true"
click at [1082, 667] on div "Next" at bounding box center [1081, 668] width 57 height 17
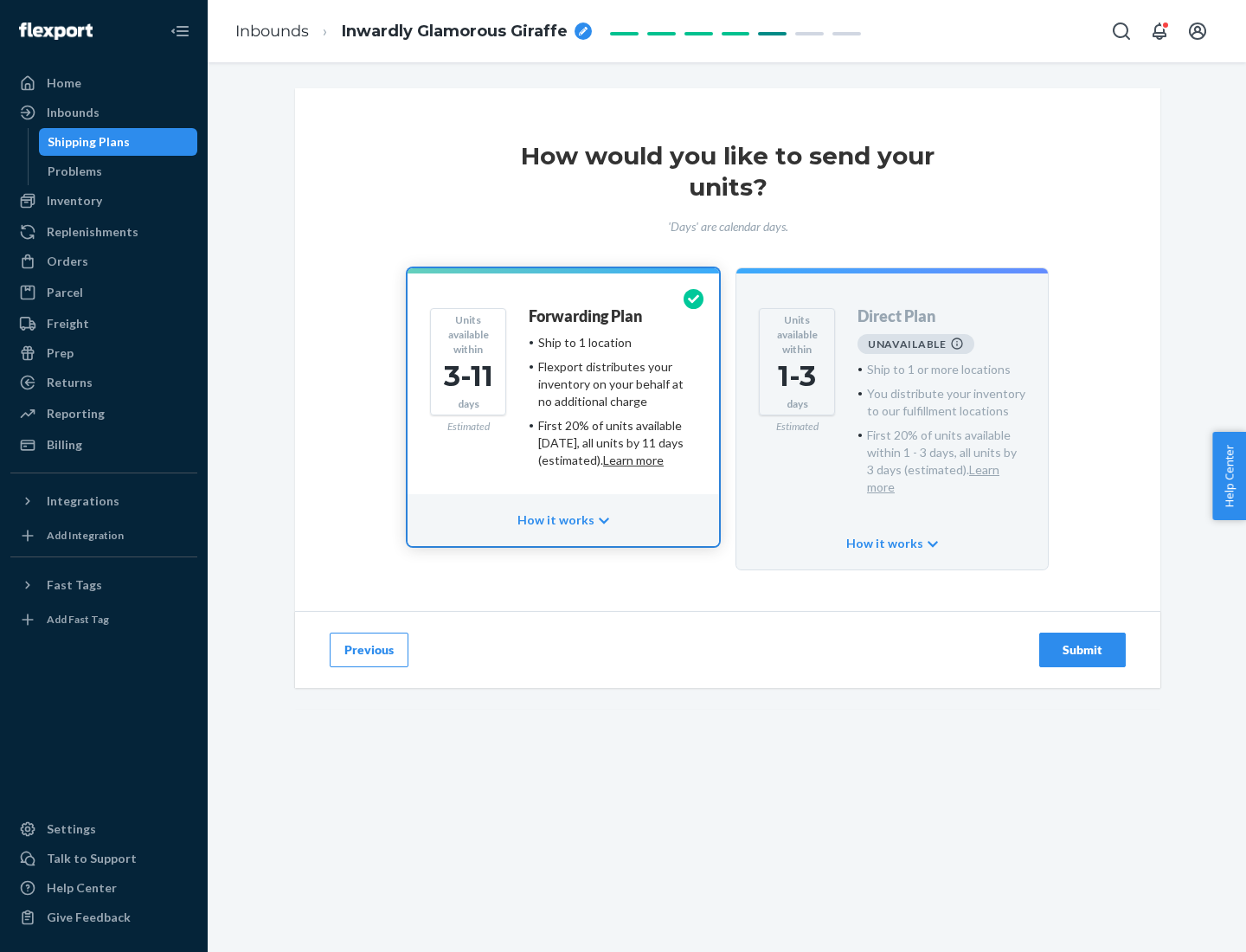
click at [586, 315] on h4 "Forwarding Plan" at bounding box center [584, 316] width 113 height 17
click at [1082, 641] on div "Submit" at bounding box center [1081, 650] width 57 height 17
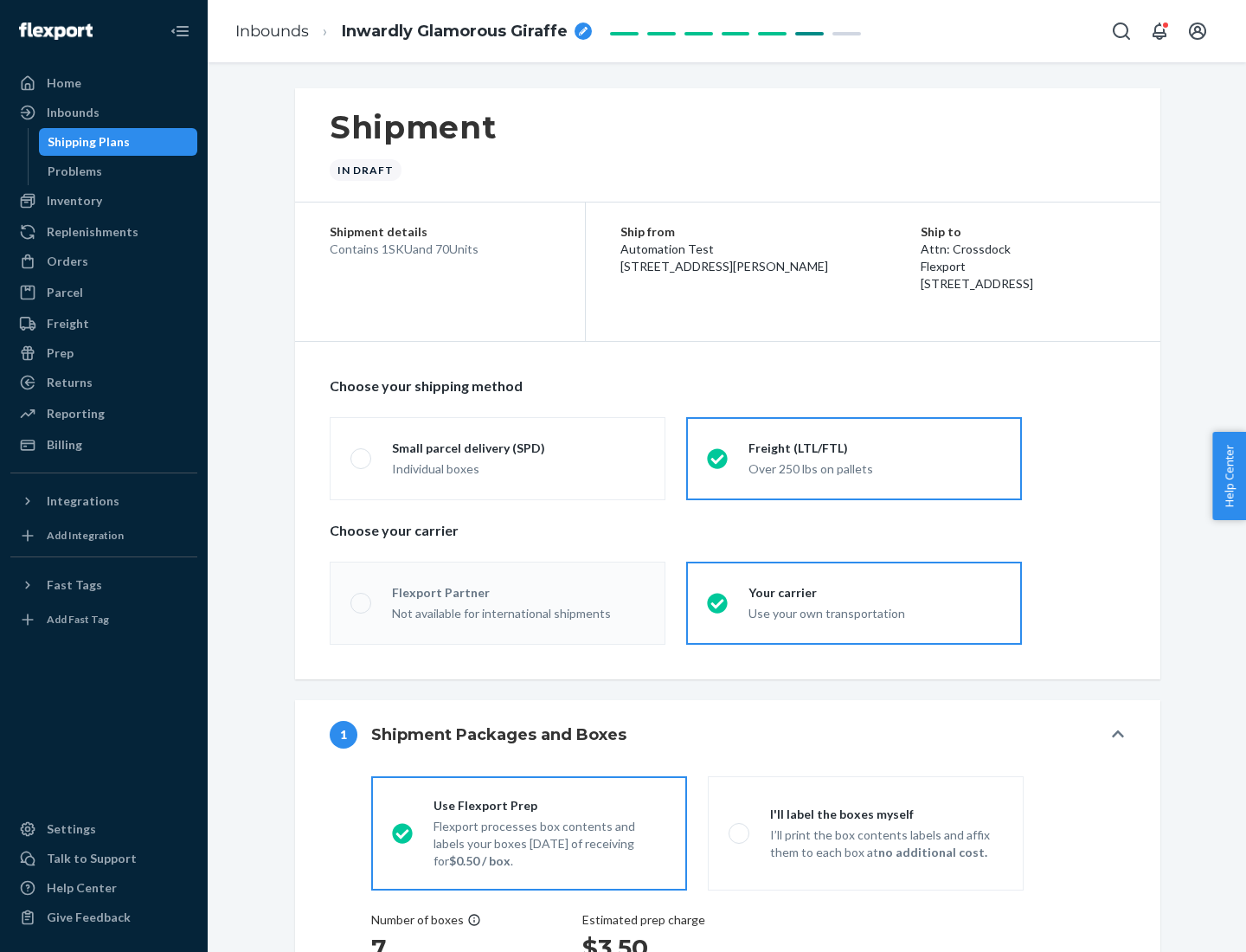
radio input "true"
radio input "false"
radio input "true"
radio input "false"
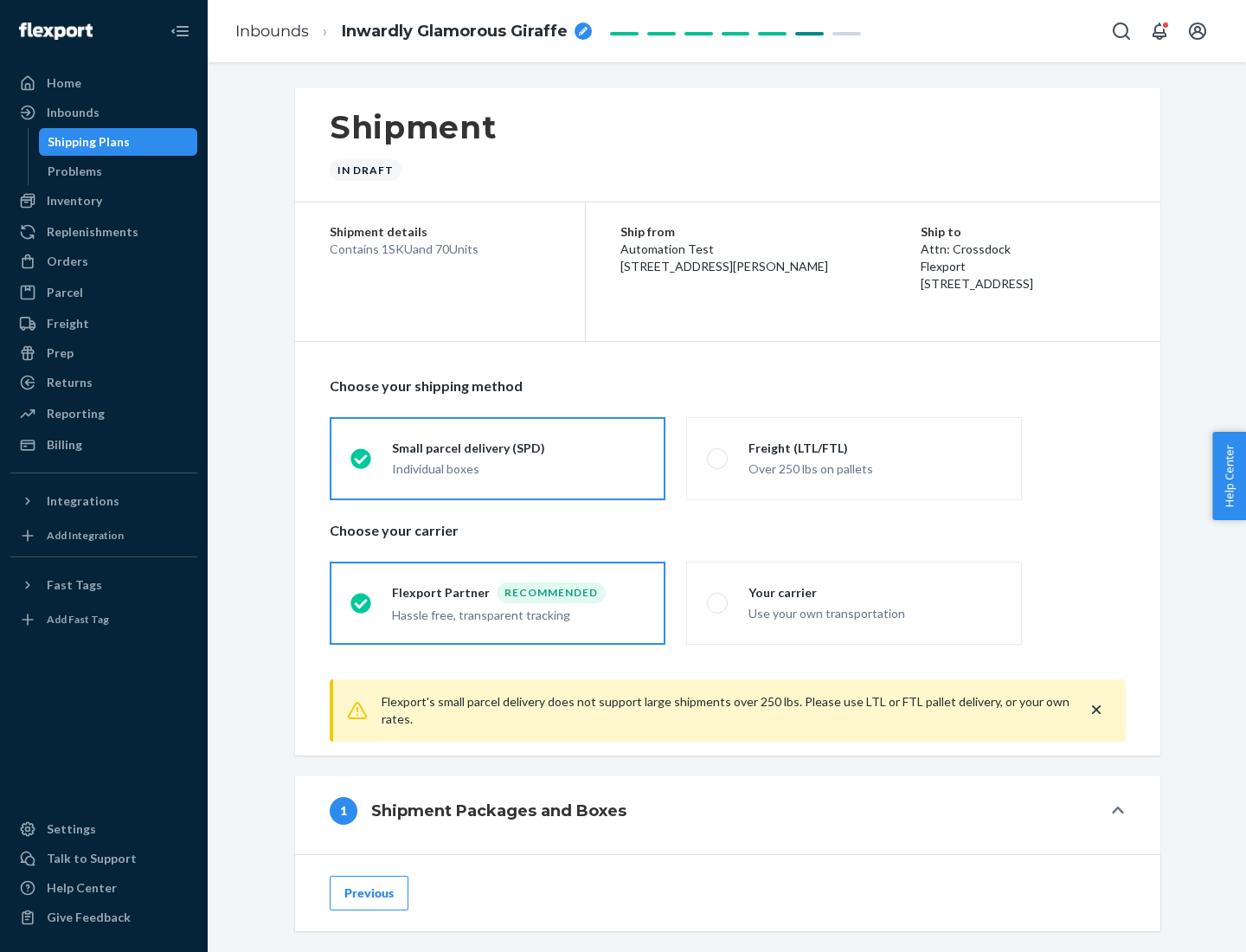
click at [853, 457] on div "Over 250 lbs on pallets" at bounding box center [875, 468] width 253 height 21
click at [718, 457] on input "Freight (LTL/FTL) Over 250 lbs on pallets" at bounding box center [713, 458] width 12 height 12
radio input "true"
radio input "false"
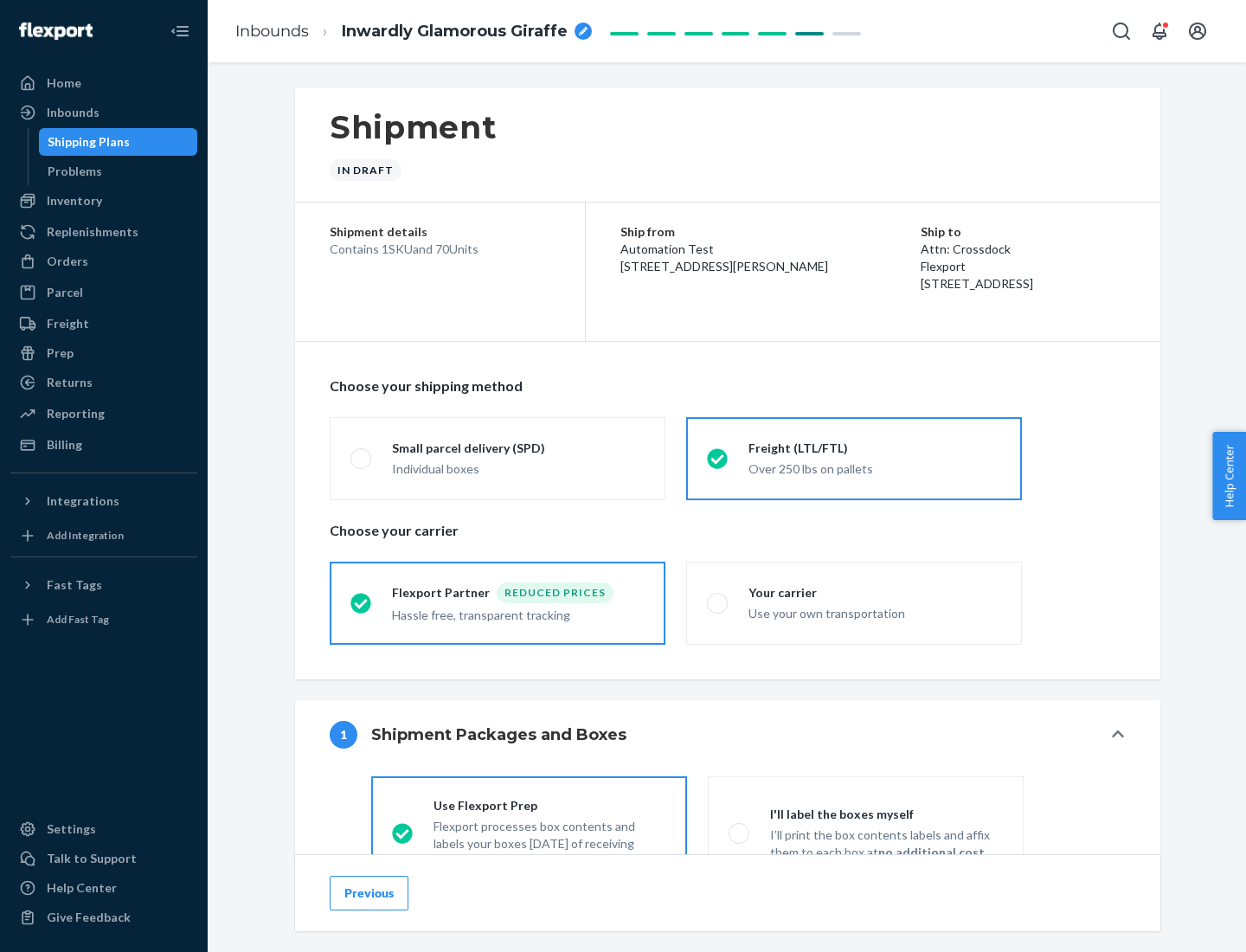
scroll to position [96, 0]
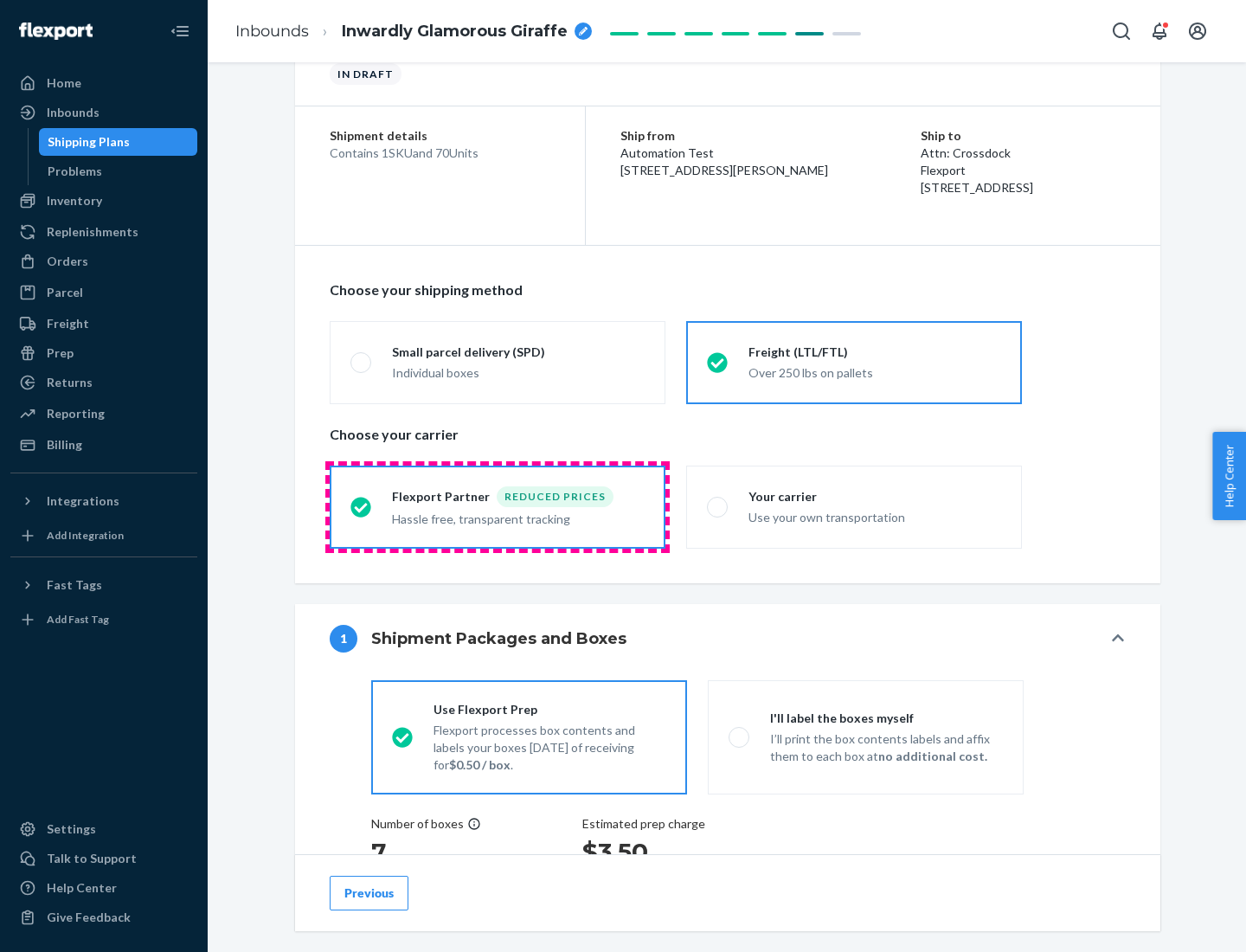
click at [498, 507] on div "Hassle free, transparent tracking" at bounding box center [518, 518] width 253 height 21
click at [362, 506] on input "Flexport Partner Reduced prices Hassle free, transparent tracking" at bounding box center [356, 506] width 12 height 12
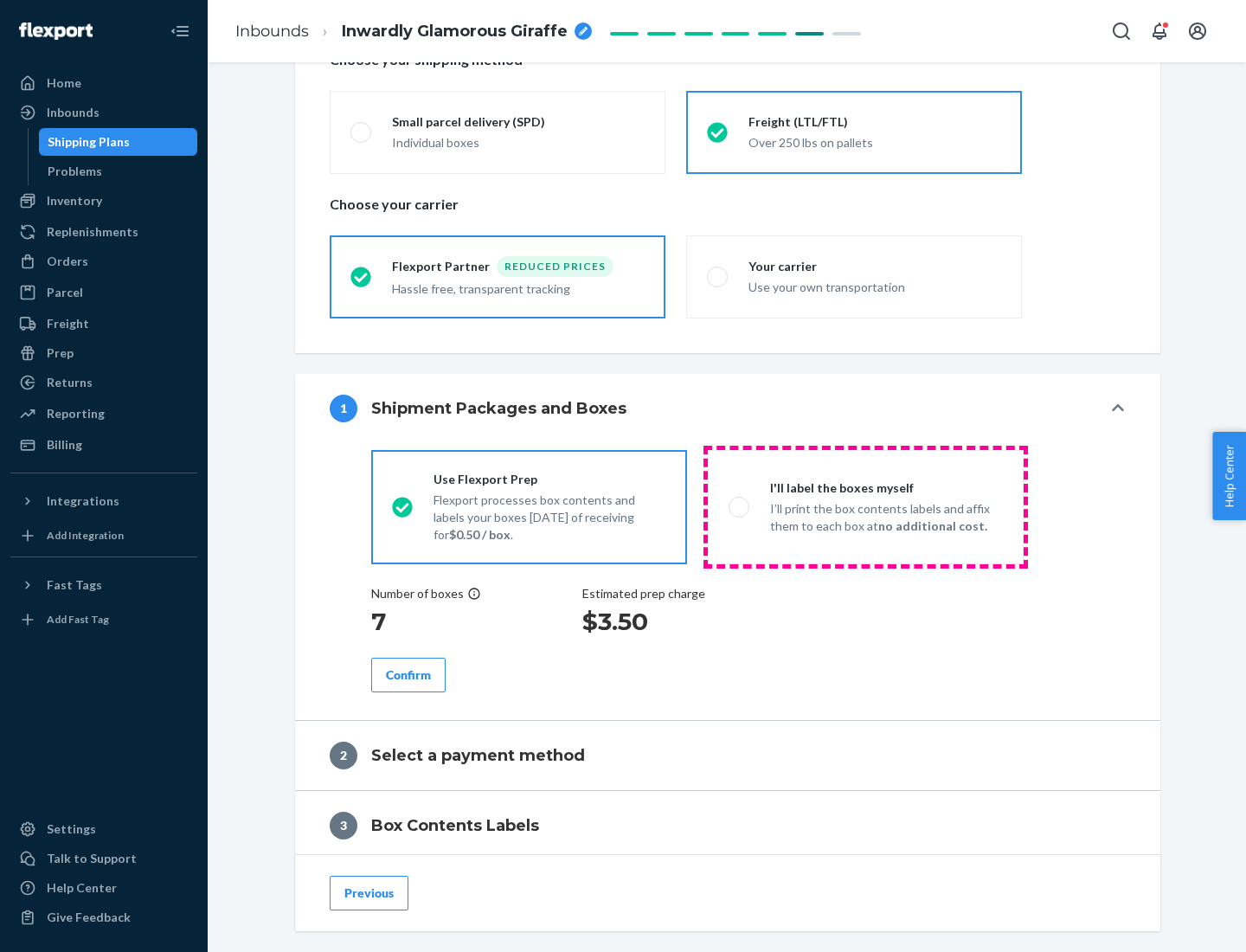
click at [865, 506] on p "I’ll print the box contents labels and affix them to each box at no additional …" at bounding box center [885, 517] width 232 height 35
click at [740, 506] on input "I'll label the boxes myself I’ll print the box contents labels and affix them t…" at bounding box center [734, 506] width 12 height 12
radio input "true"
radio input "false"
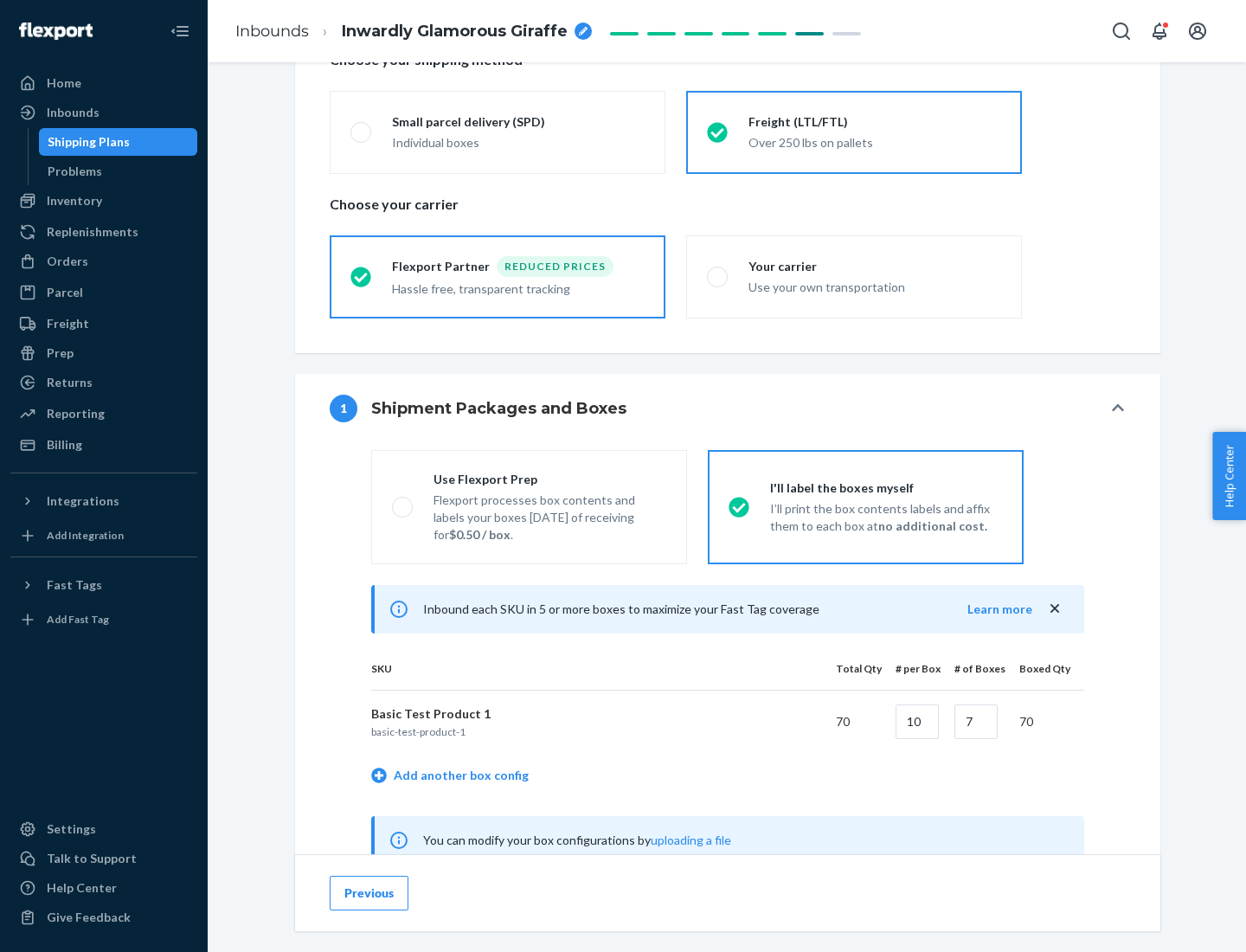
scroll to position [541, 0]
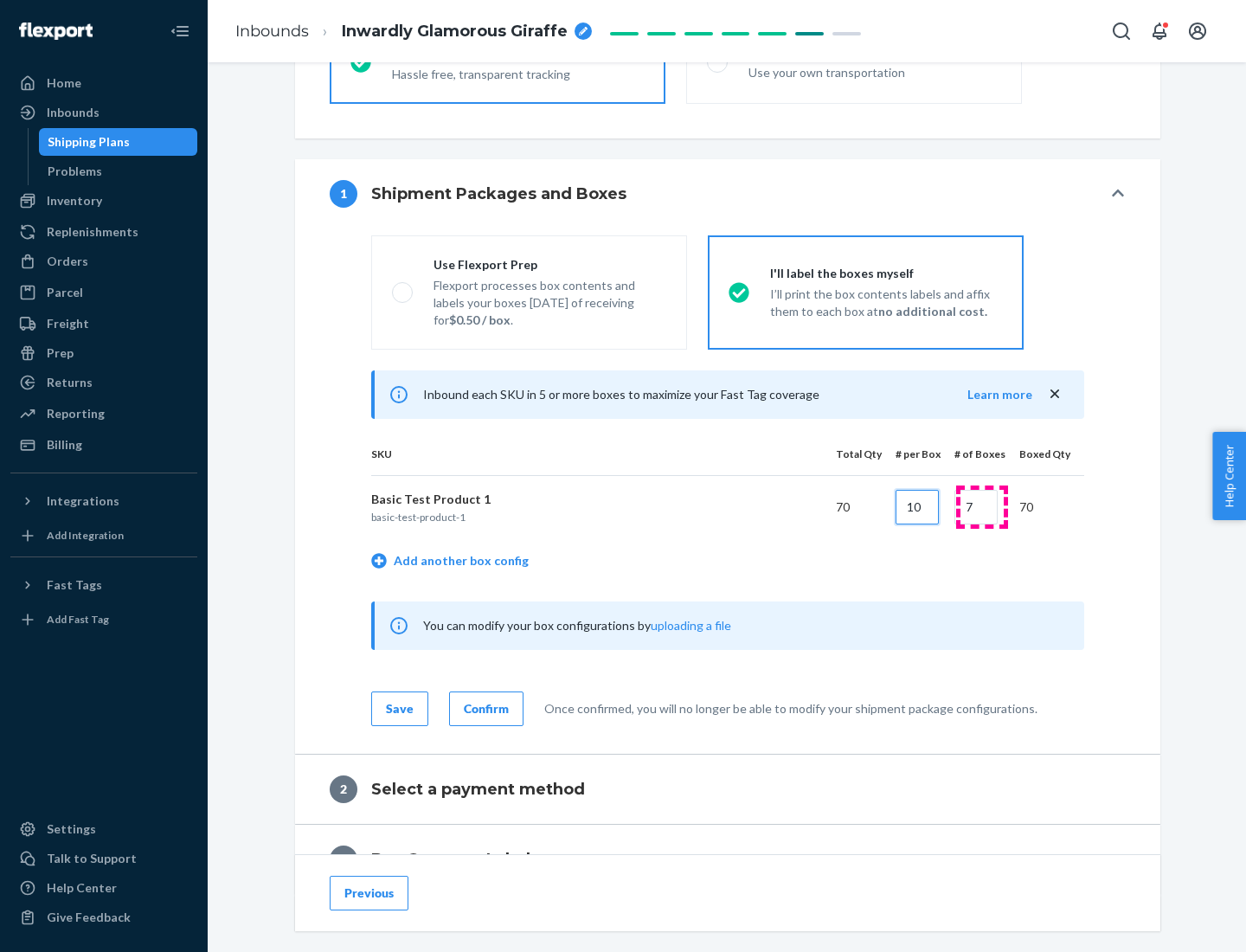
type input "10"
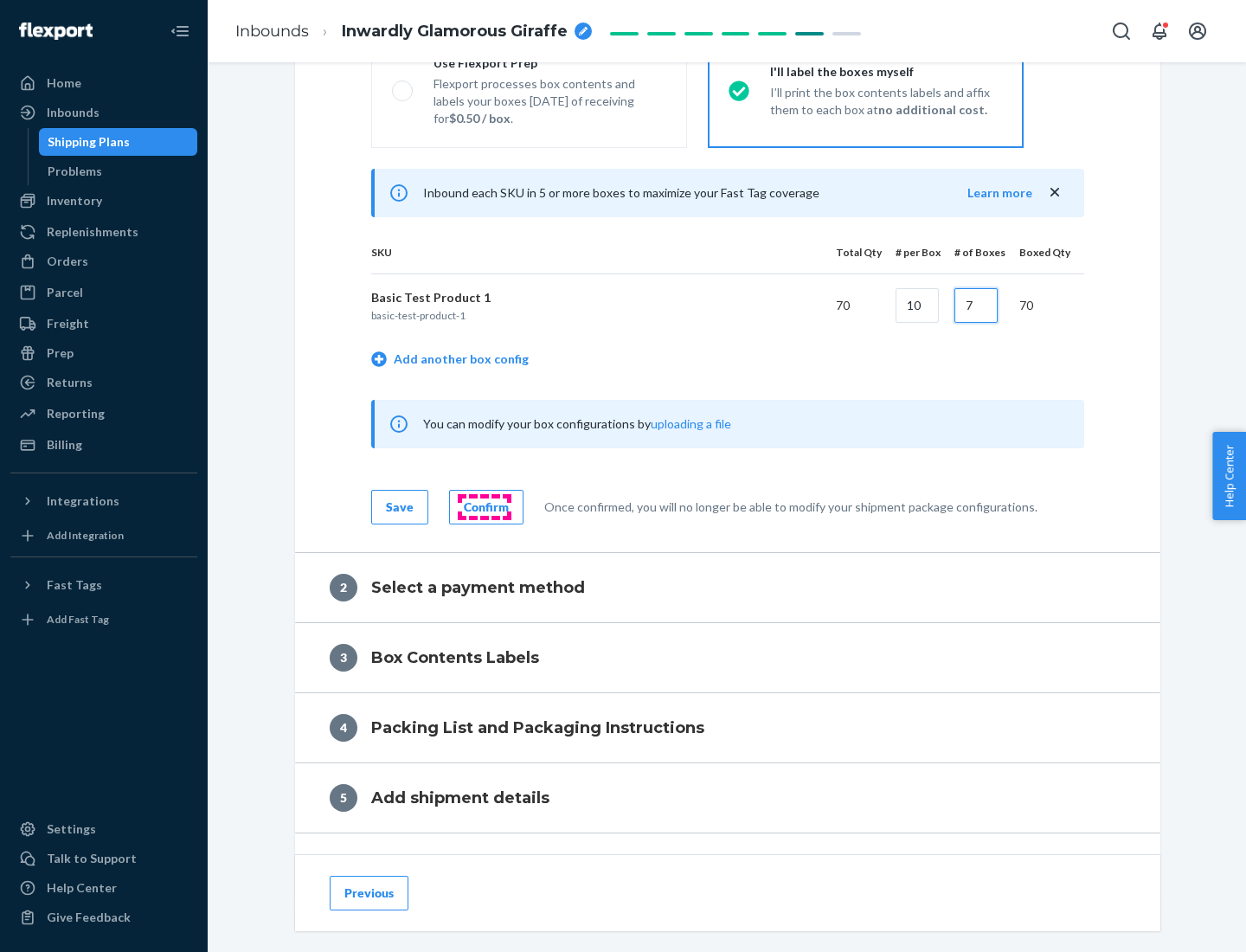
type input "7"
click at [483, 506] on div "Confirm" at bounding box center [486, 507] width 45 height 17
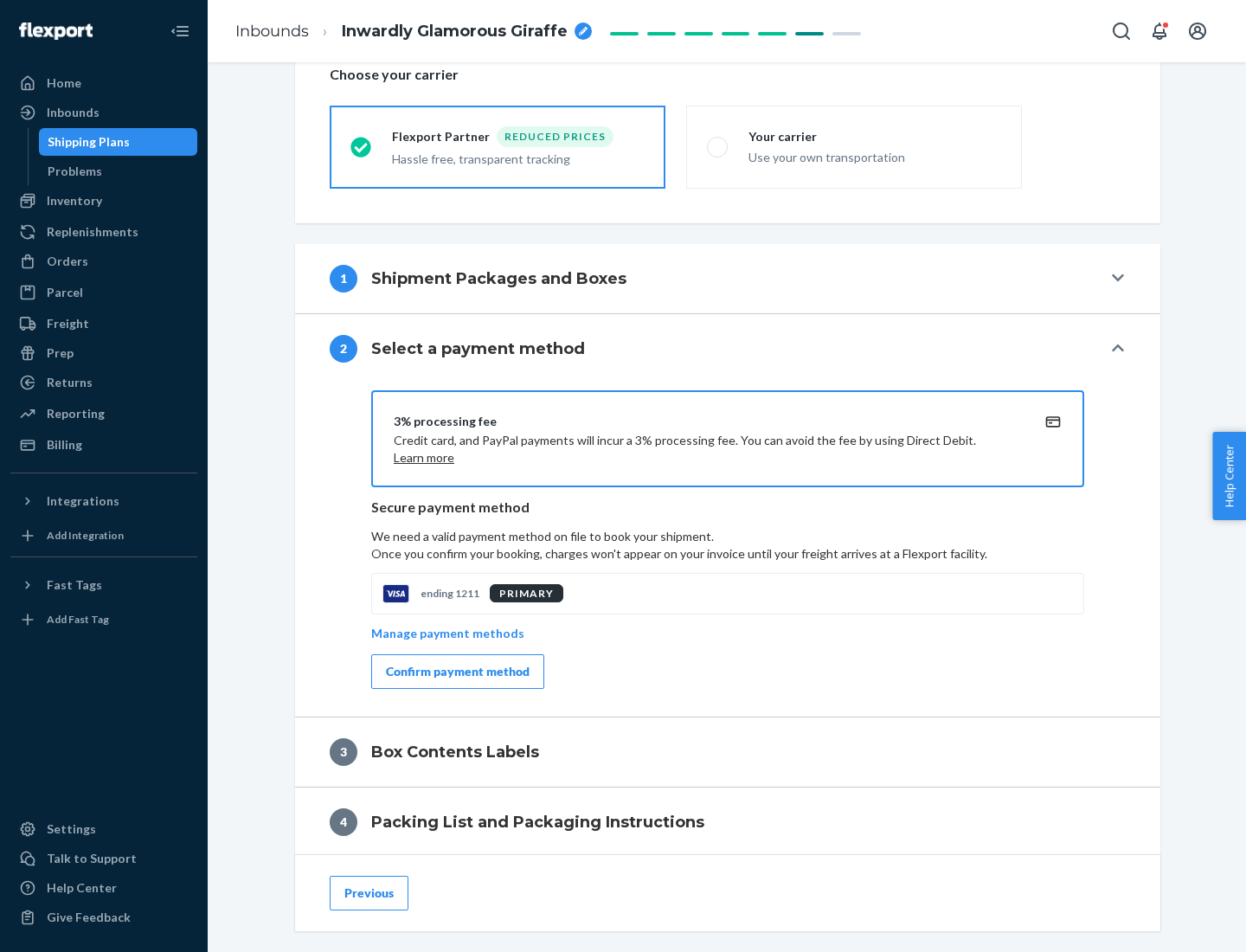
scroll to position [620, 0]
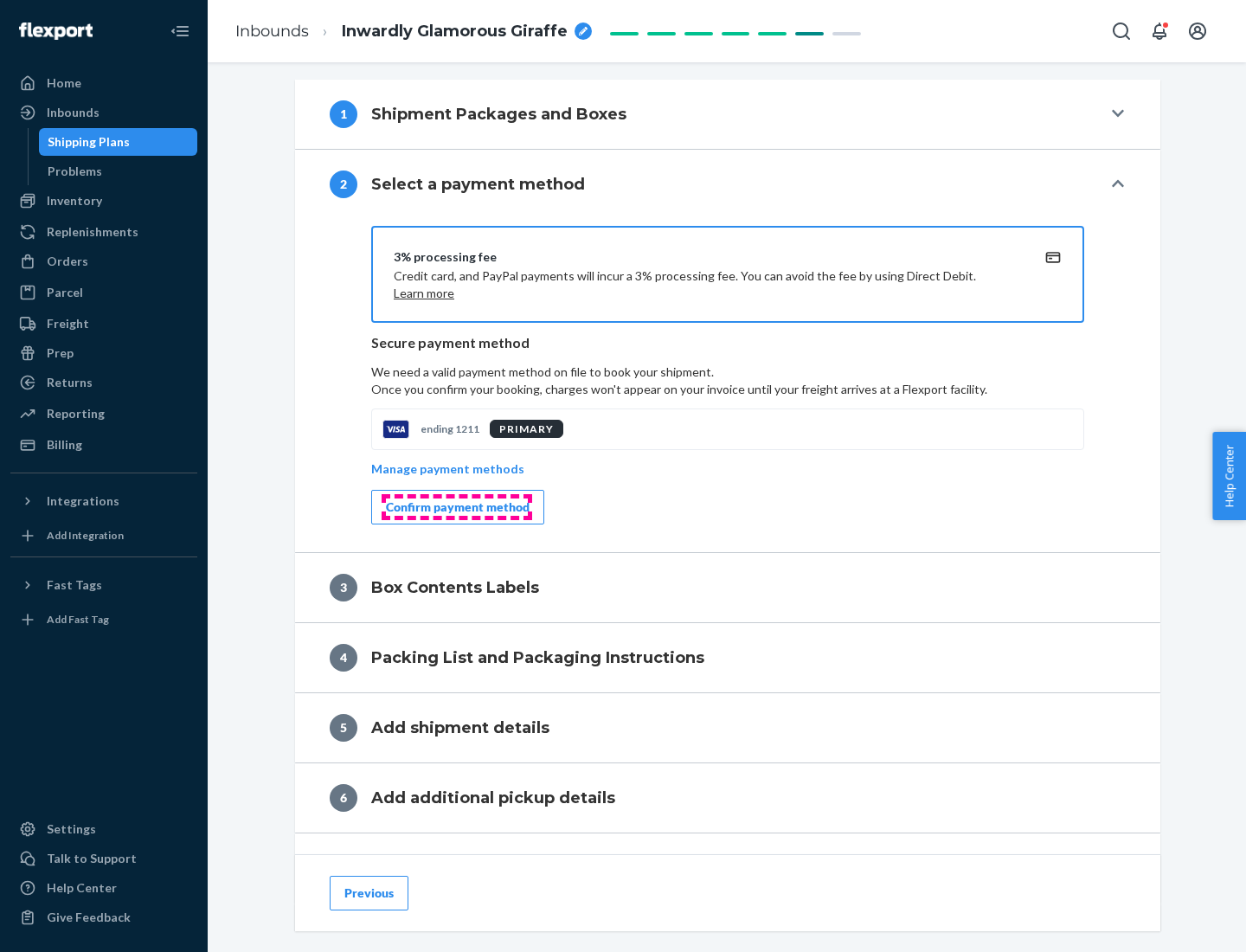
click at [456, 507] on div "Confirm payment method" at bounding box center [457, 507] width 144 height 17
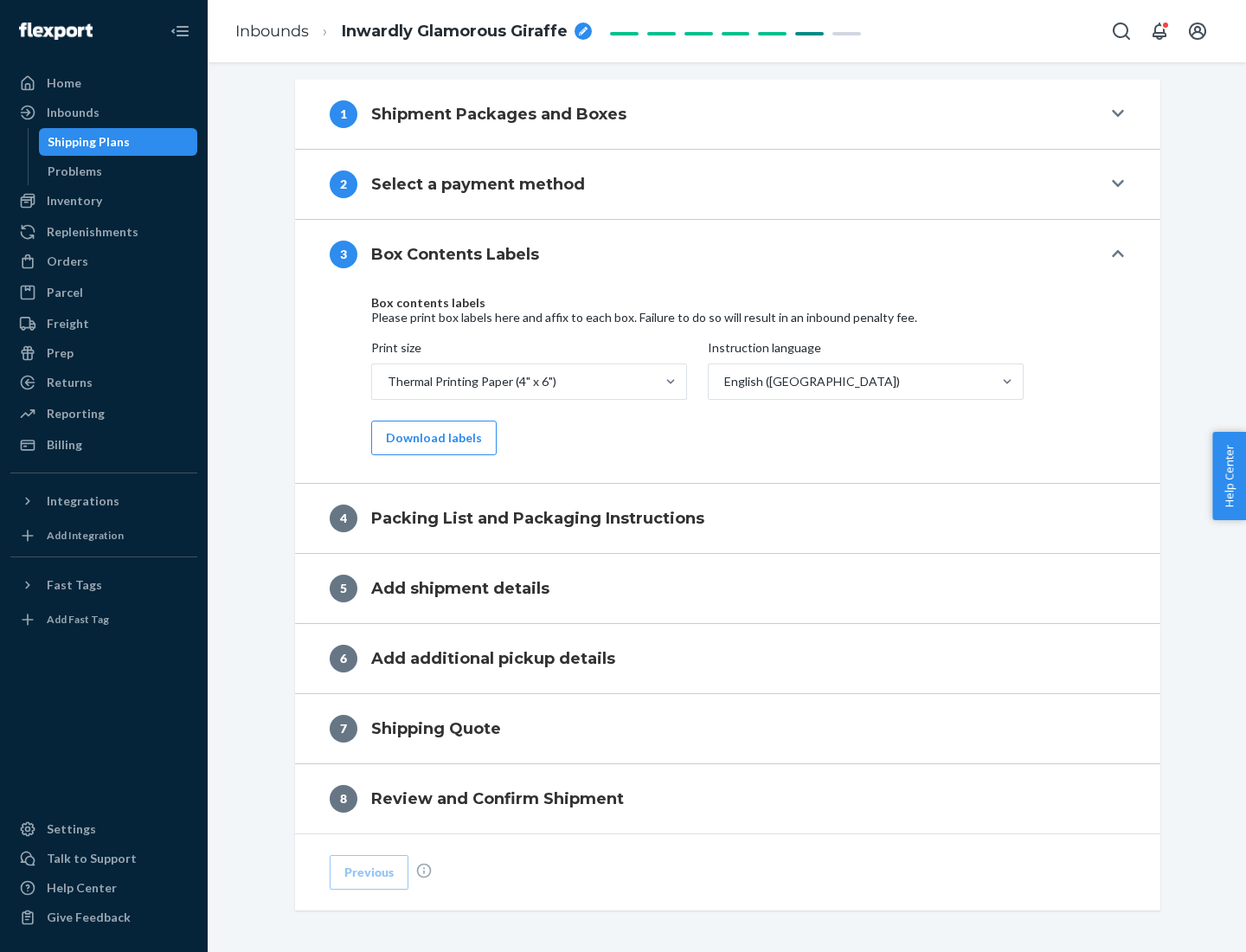
scroll to position [551, 0]
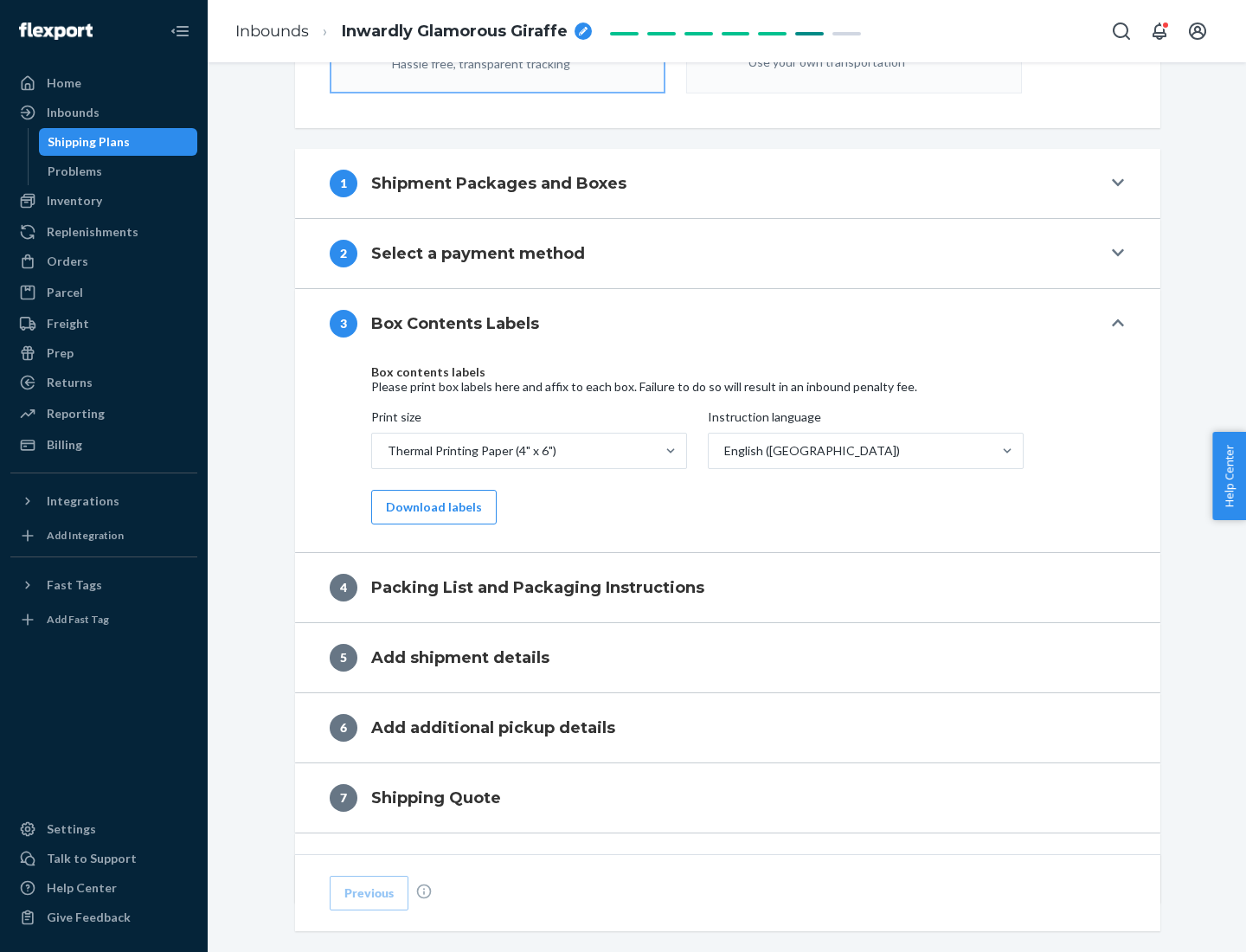
click at [430, 507] on button "Download labels" at bounding box center [434, 507] width 125 height 35
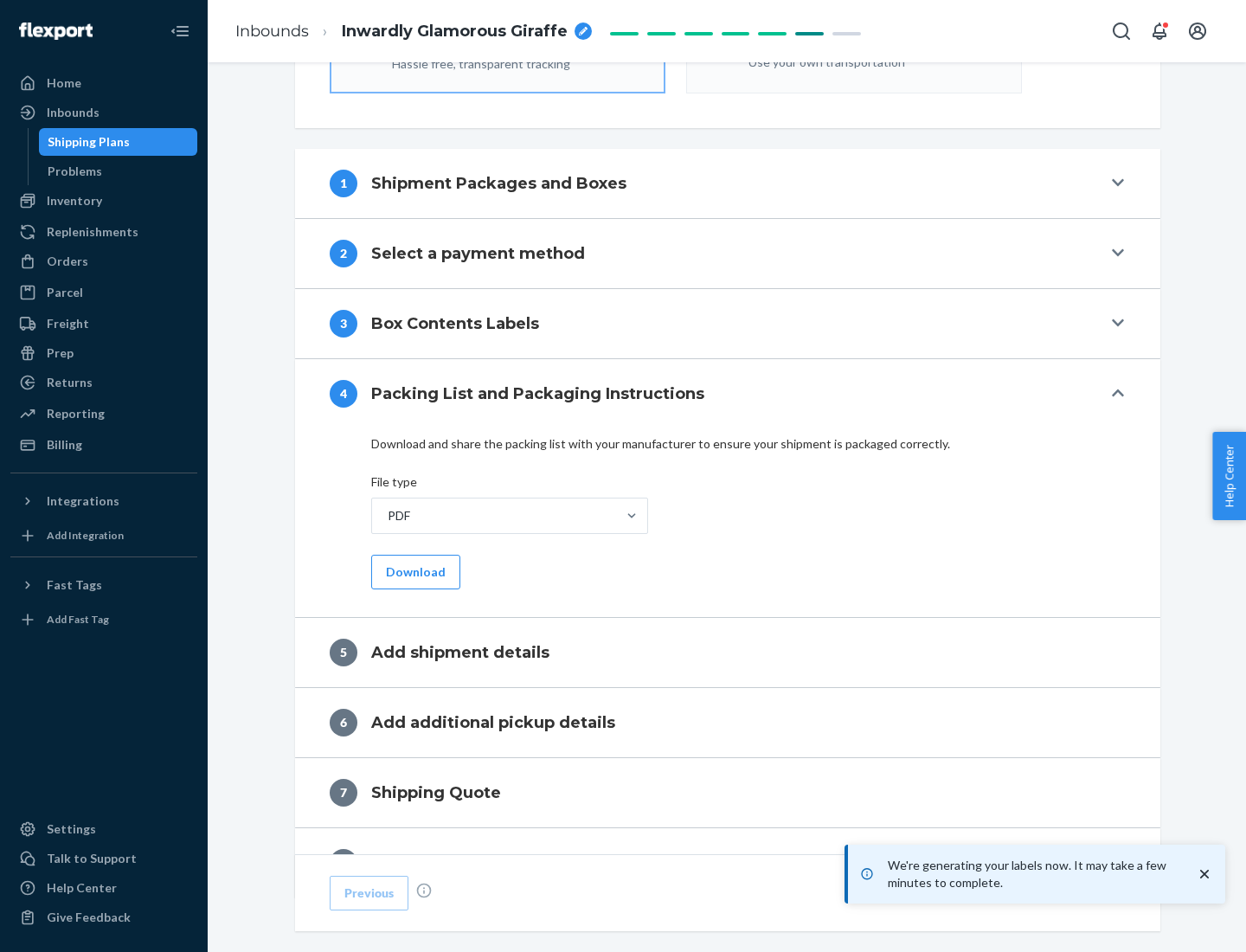
scroll to position [616, 0]
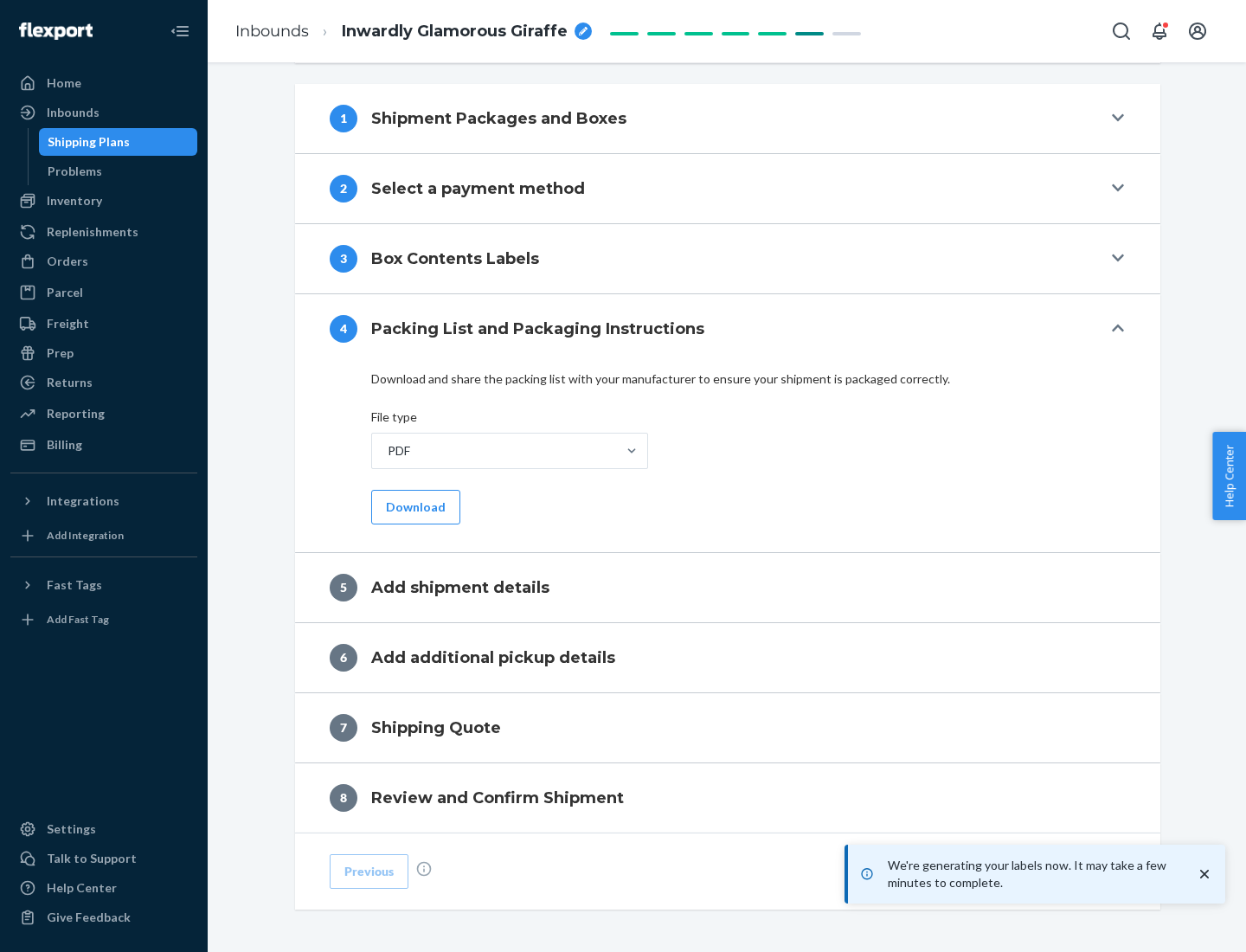
click at [414, 506] on button "Download" at bounding box center [416, 507] width 89 height 35
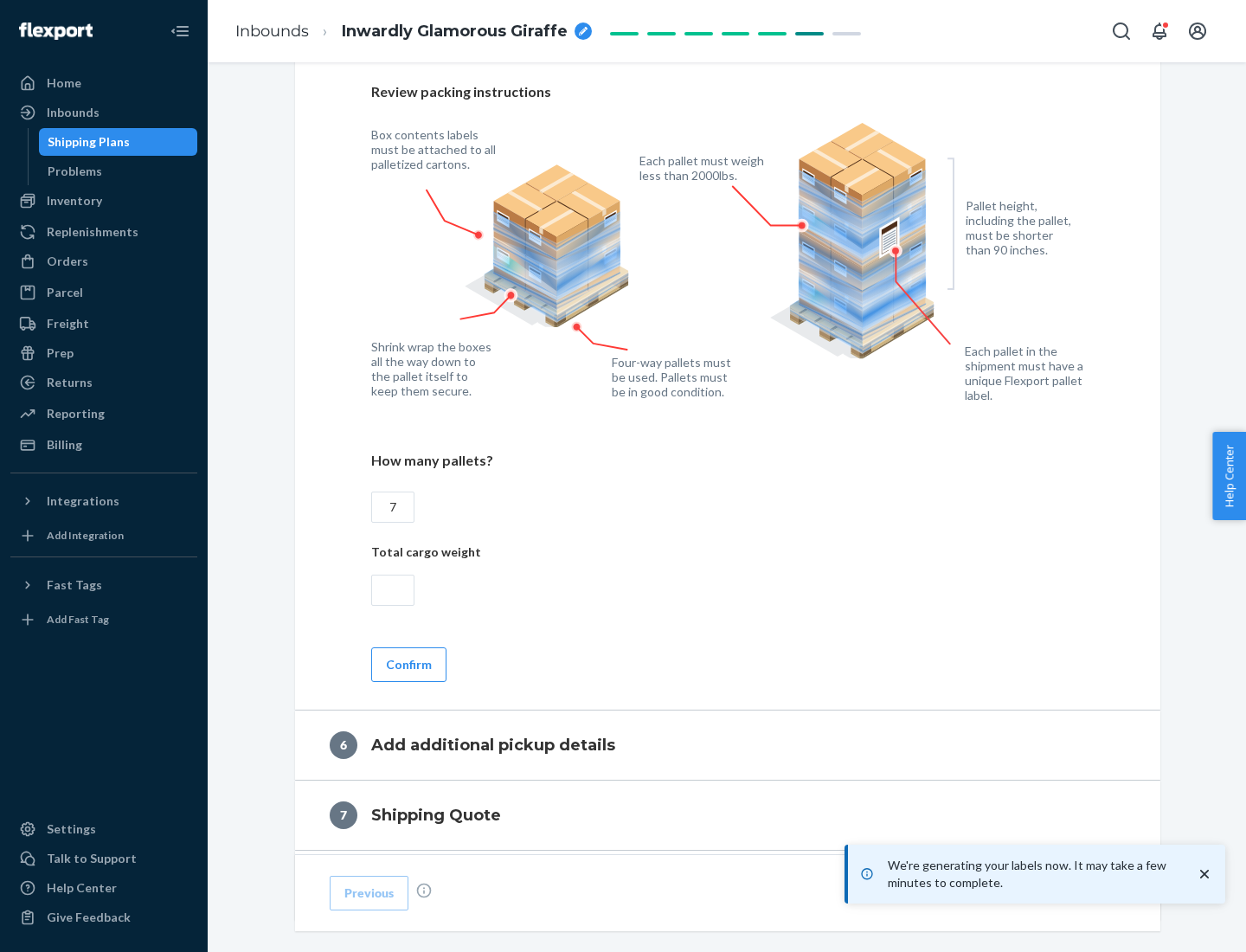
scroll to position [1193, 0]
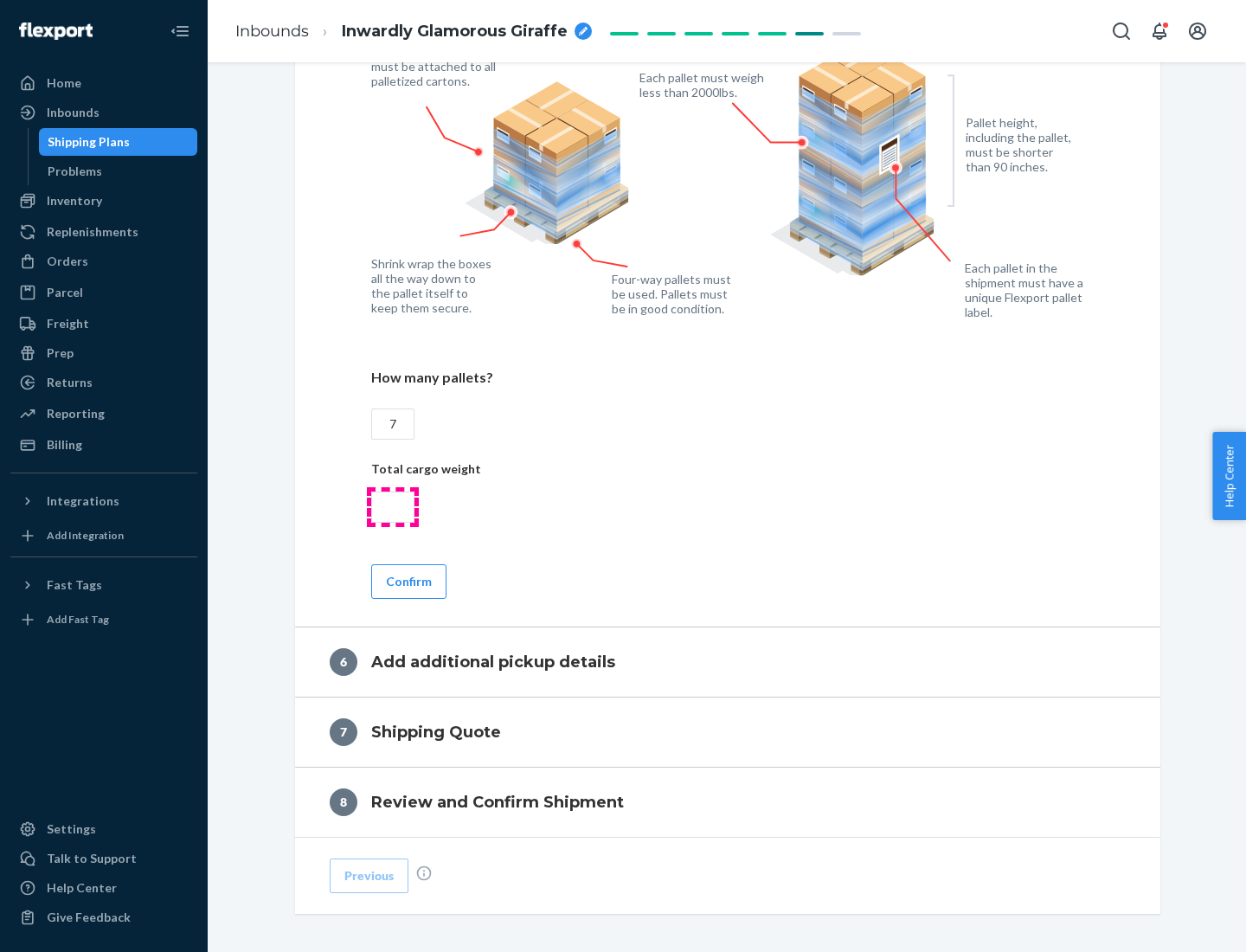
type input "7"
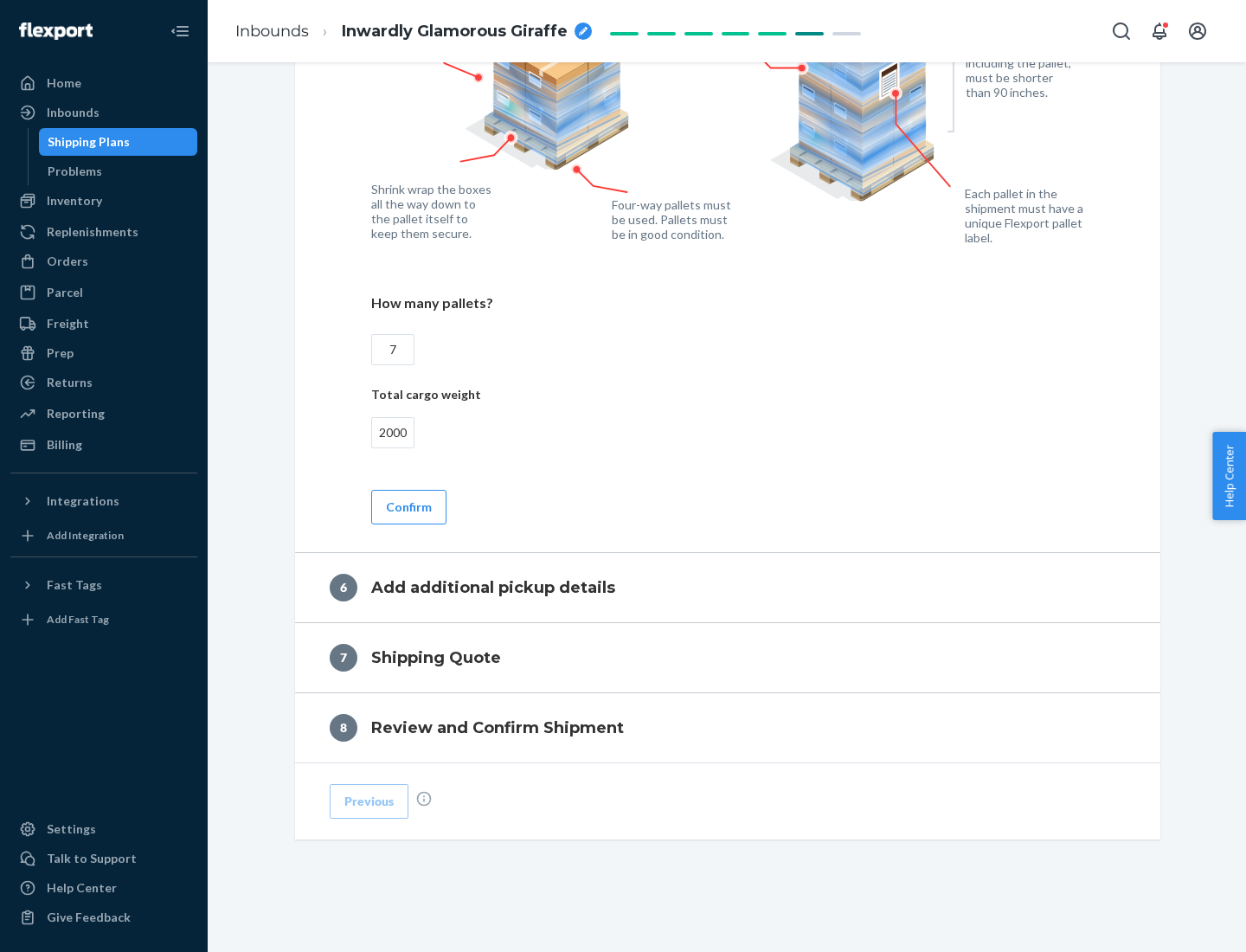
type input "2000"
click at [407, 506] on button "Confirm" at bounding box center [409, 507] width 75 height 35
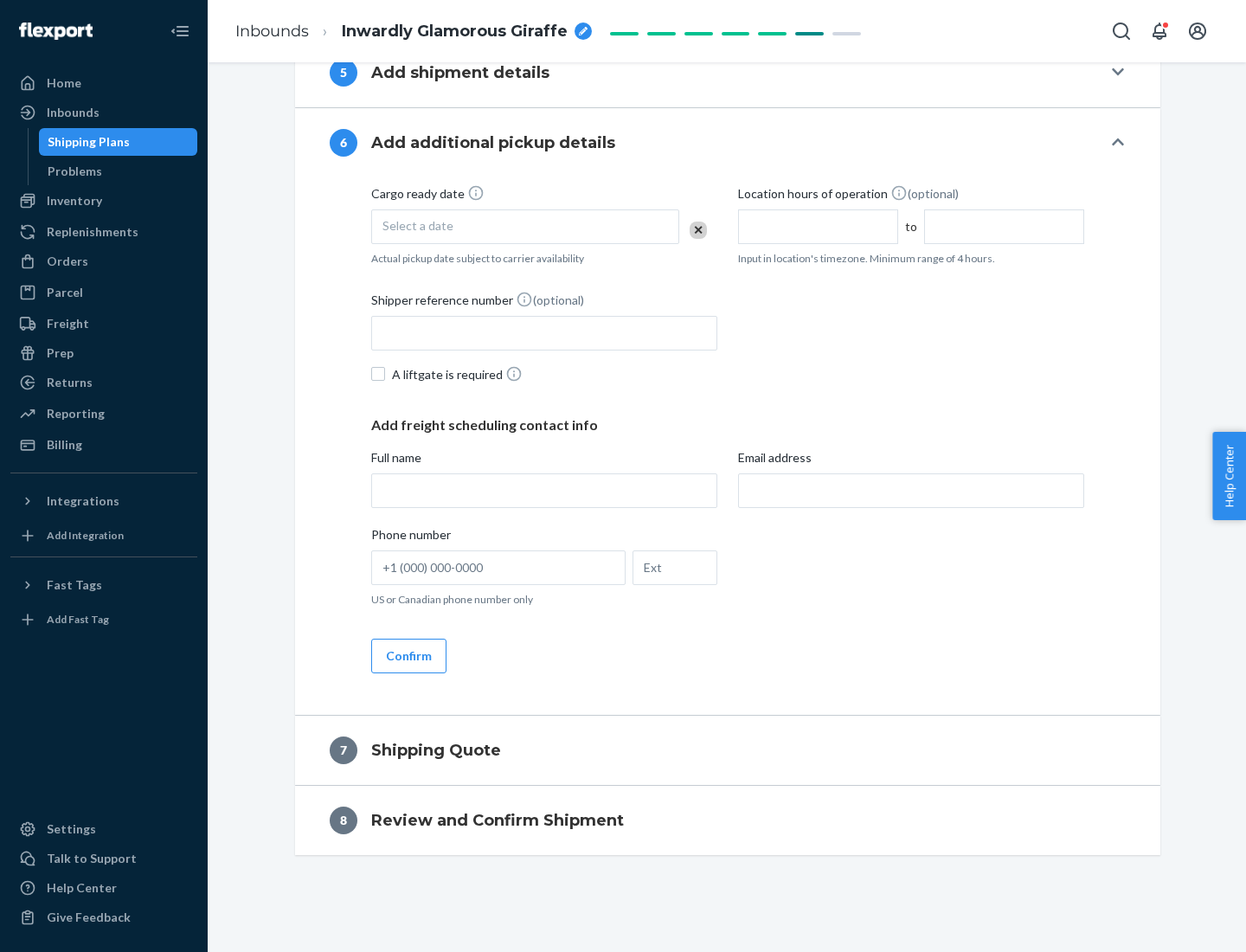
scroll to position [662, 0]
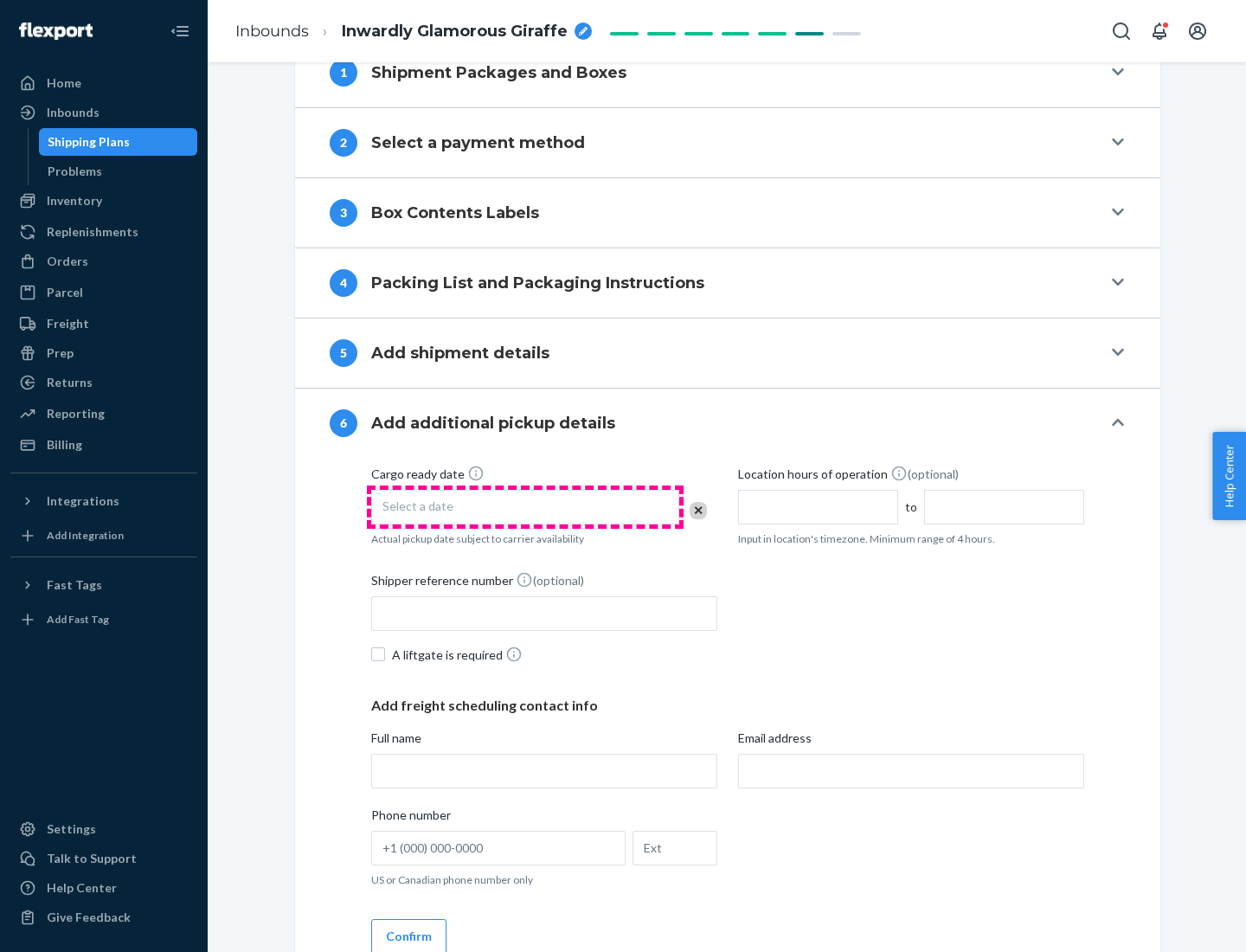
click at [525, 506] on div "Select a date" at bounding box center [525, 507] width 308 height 35
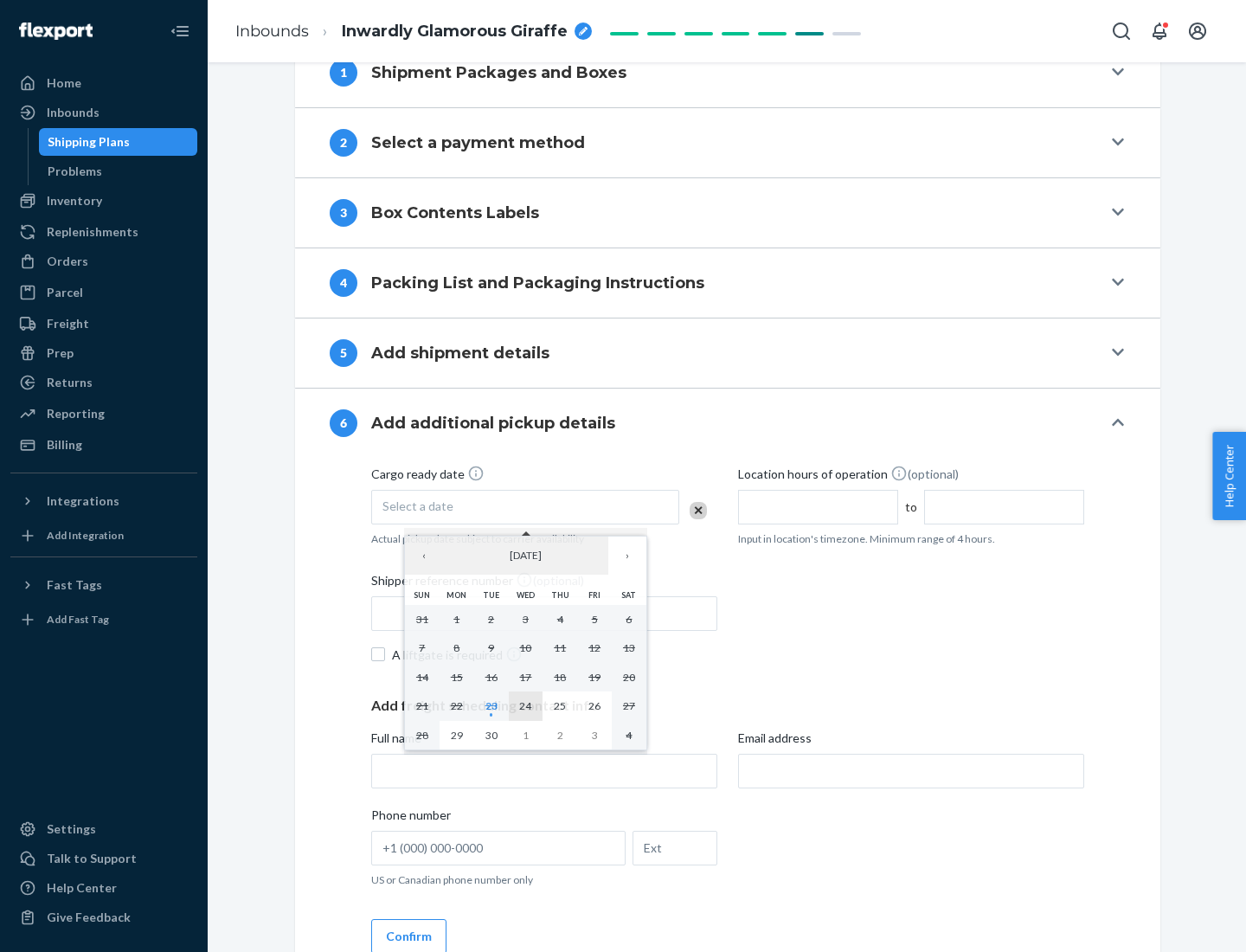
click at [525, 705] on abbr "24" at bounding box center [525, 705] width 13 height 13
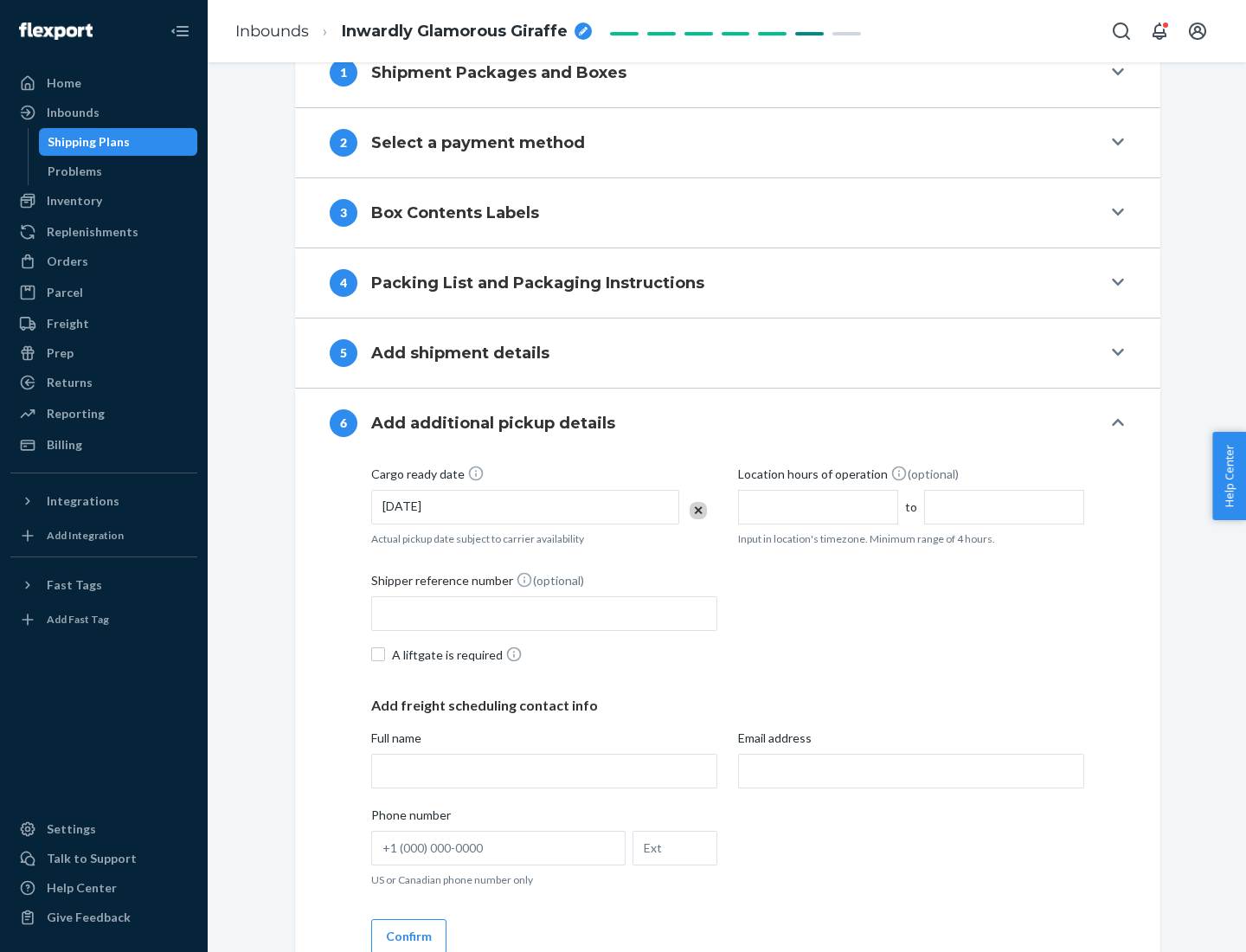
scroll to position [926, 0]
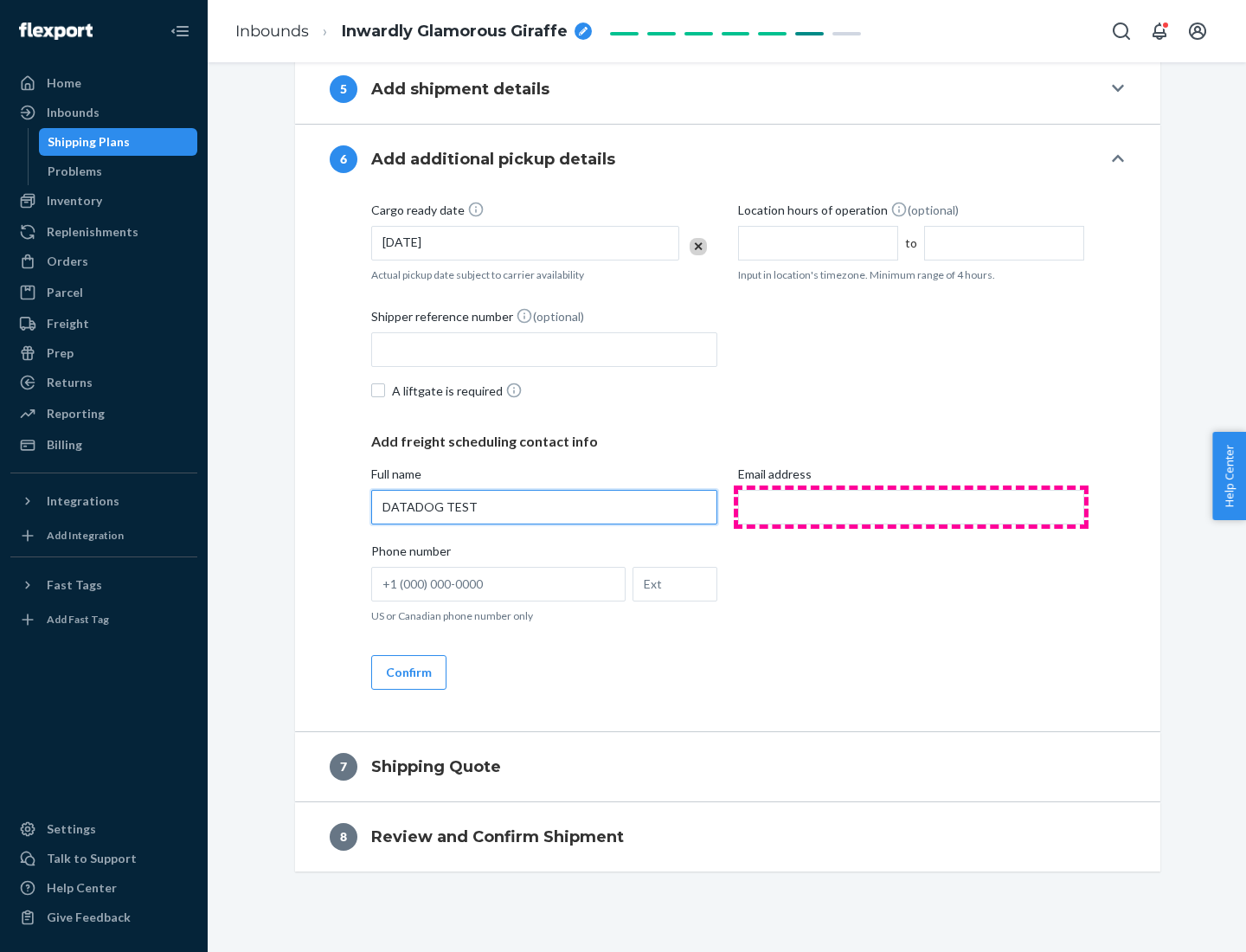
type input "DATADOG TEST"
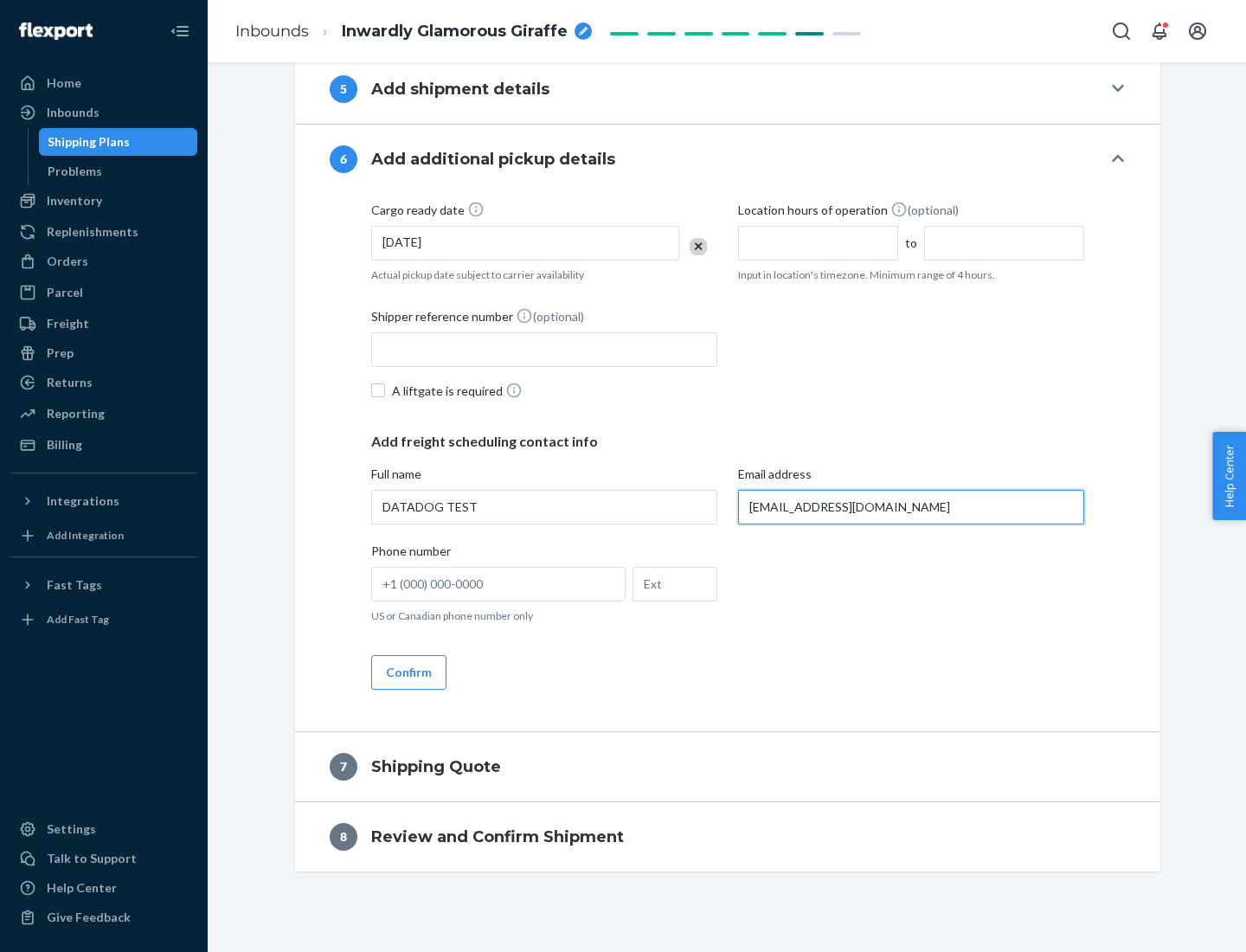
scroll to position [942, 0]
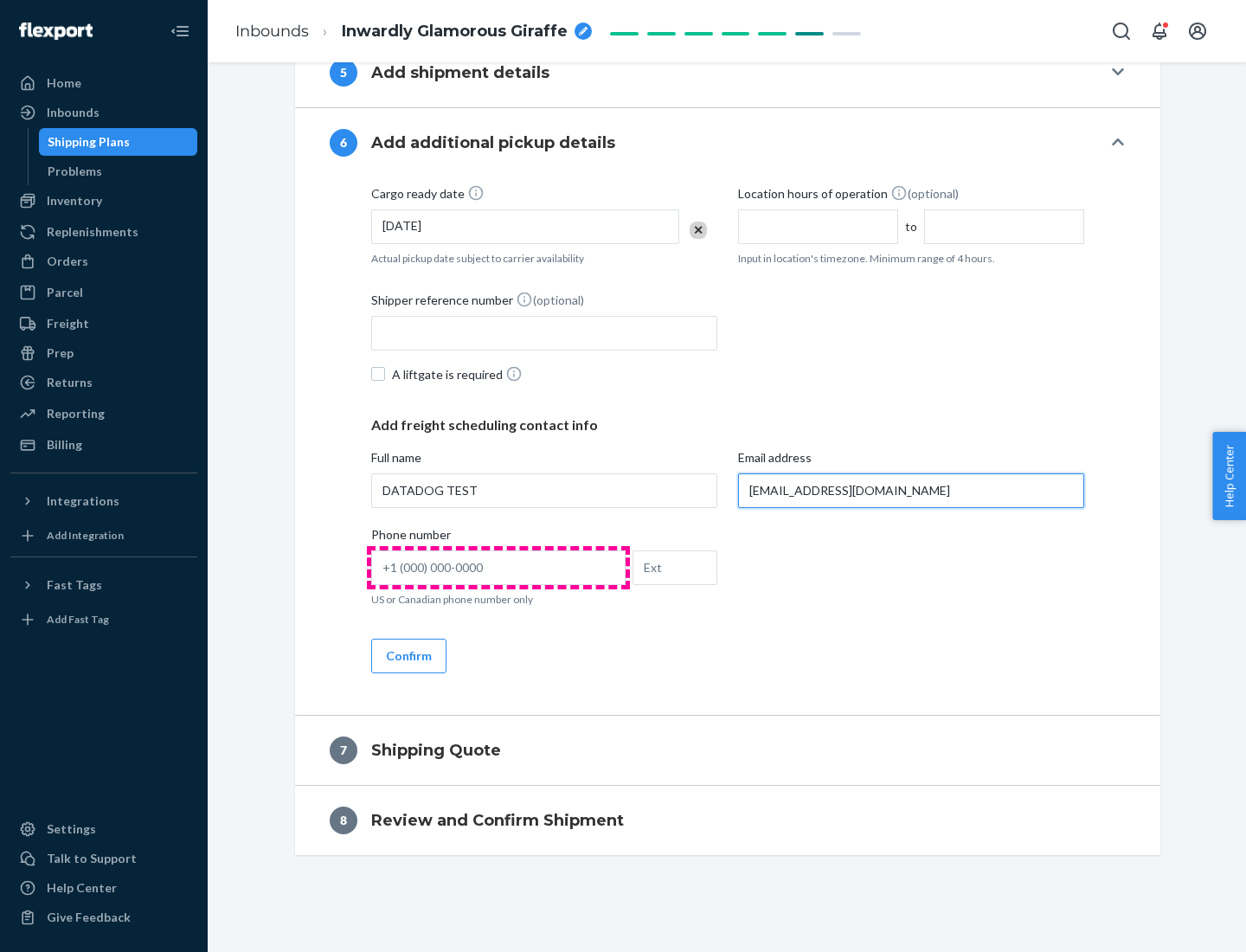
type input "[EMAIL_ADDRESS][DOMAIN_NAME]"
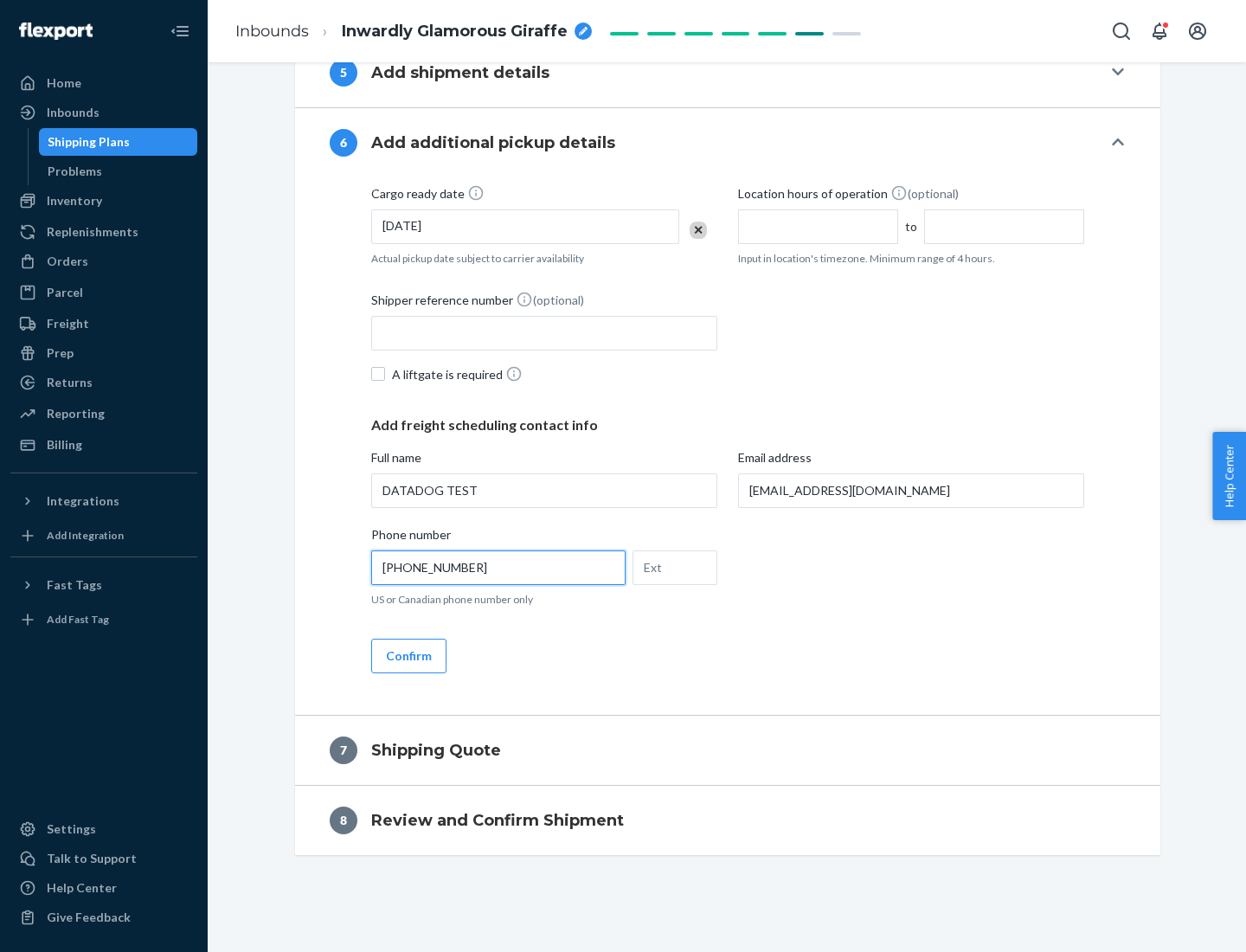
type input "[PHONE_NUMBER]"
click at [407, 655] on button "Confirm" at bounding box center [409, 656] width 75 height 35
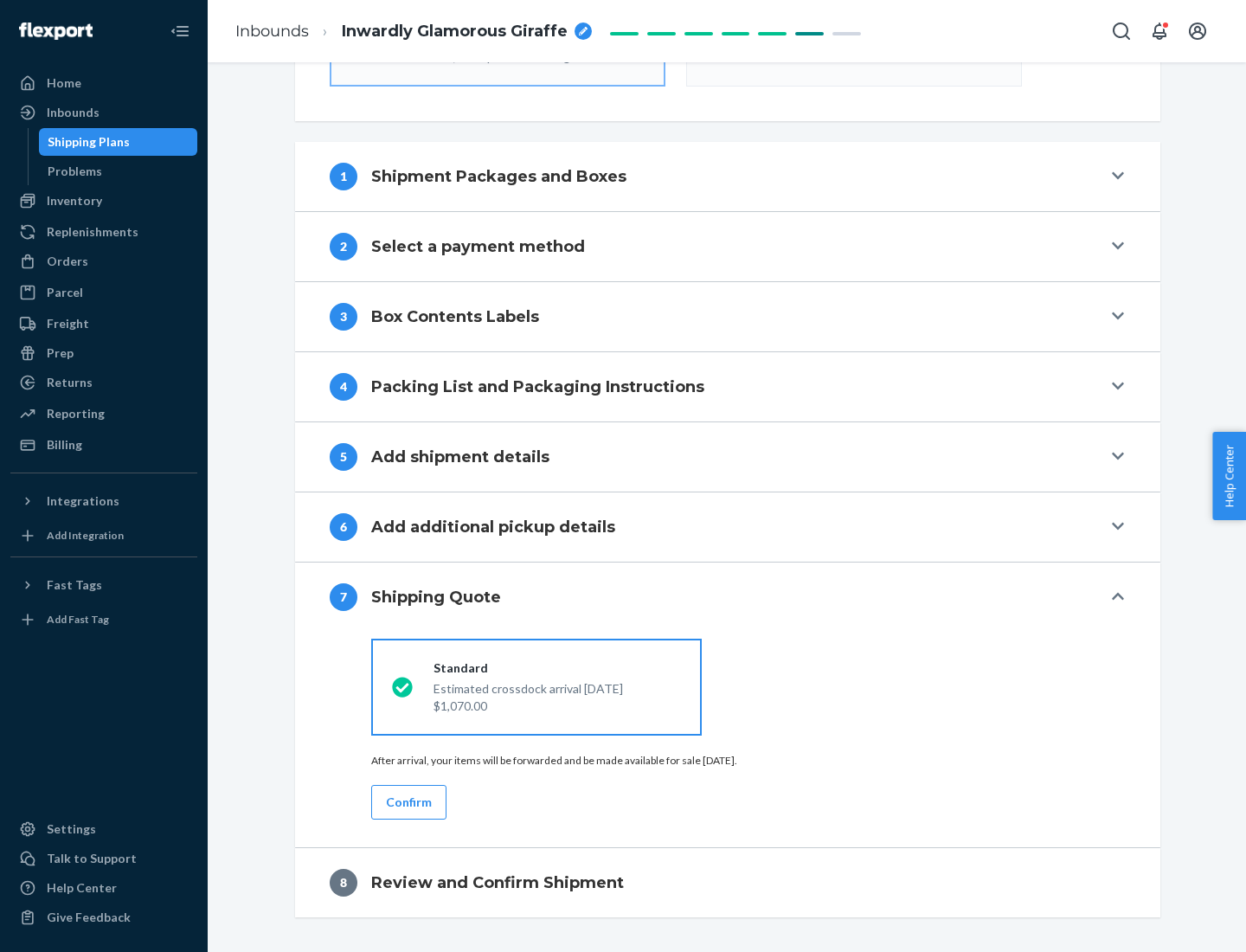
scroll to position [620, 0]
